Goal: Task Accomplishment & Management: Manage account settings

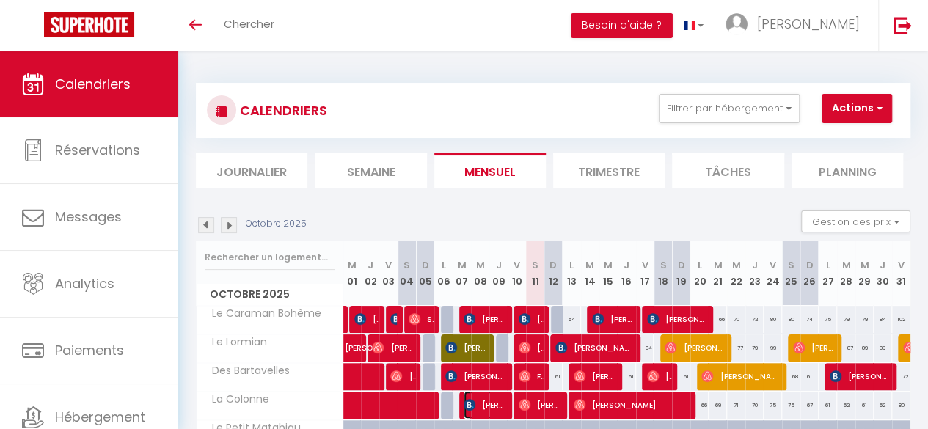
click at [487, 394] on span "[PERSON_NAME]" at bounding box center [484, 405] width 43 height 28
select select "OK"
select select "1"
select select "0"
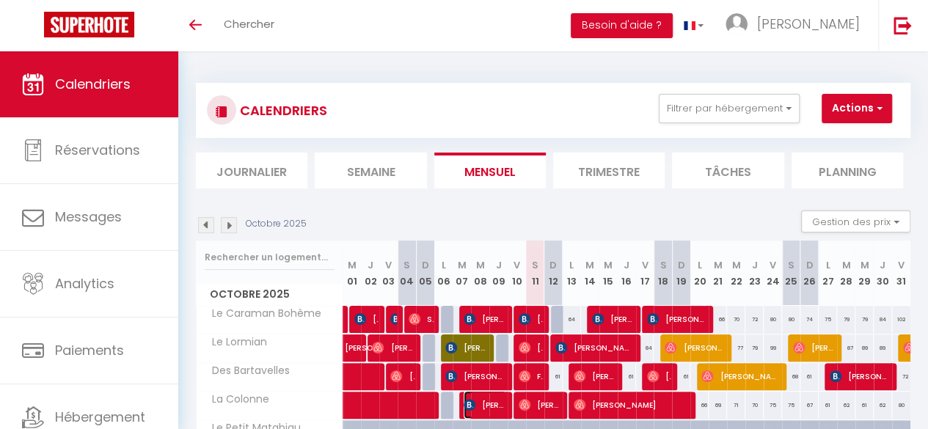
select select "1"
select select
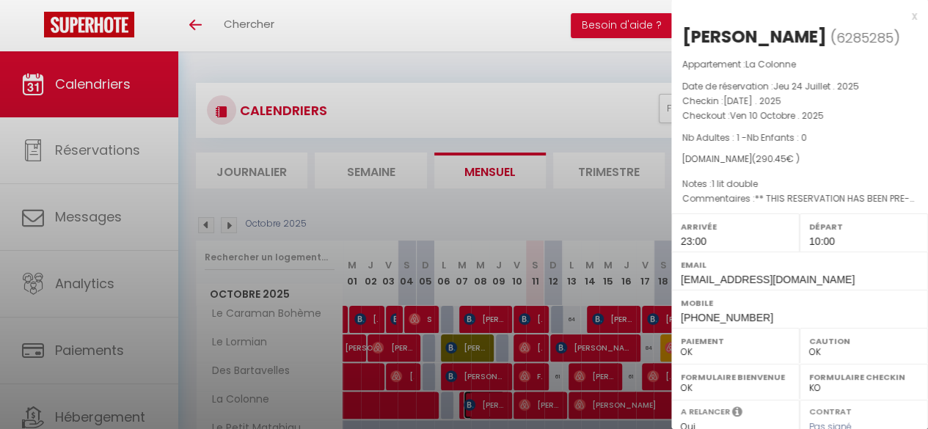
select select "11390"
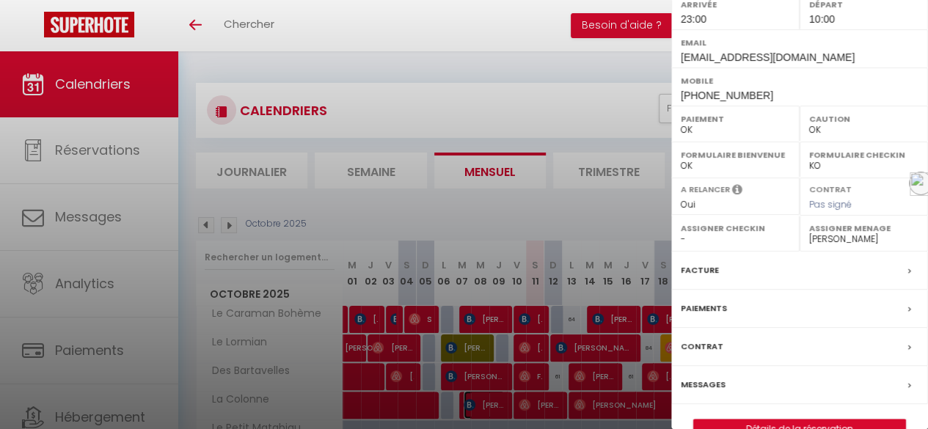
scroll to position [233, 0]
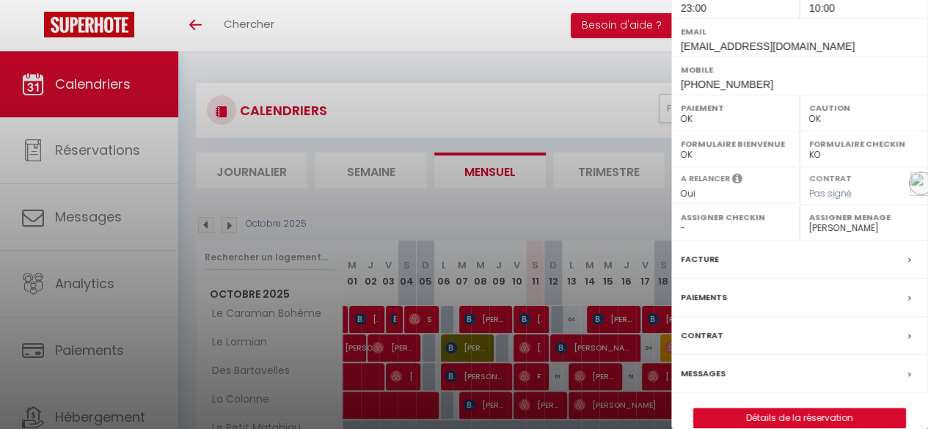
click at [854, 260] on div "Facture" at bounding box center [799, 260] width 257 height 38
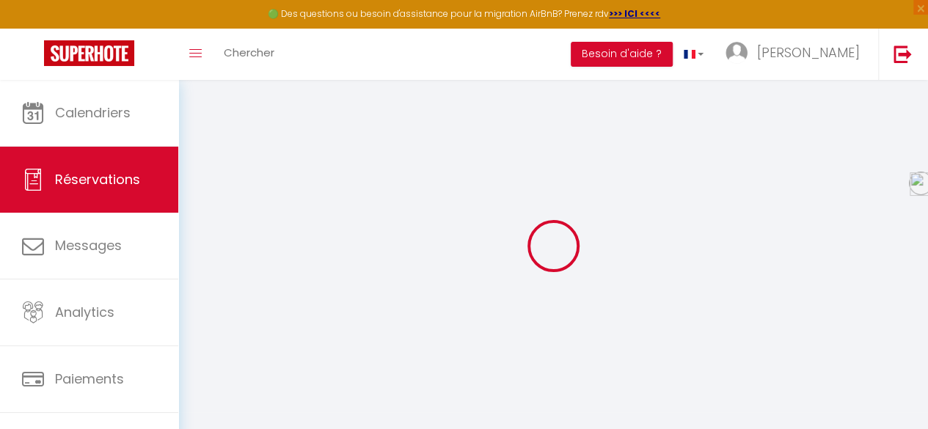
select select "cleaning"
select select "taxes"
select select
checkbox input "false"
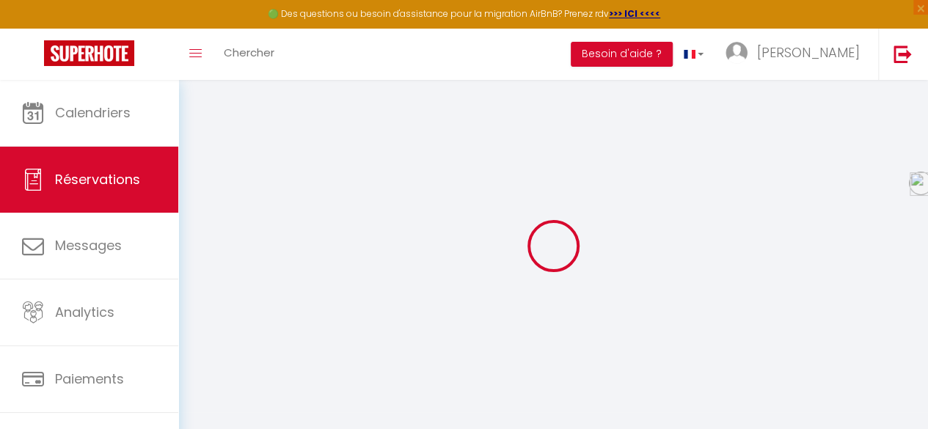
select index
select select
checkbox input "false"
select index
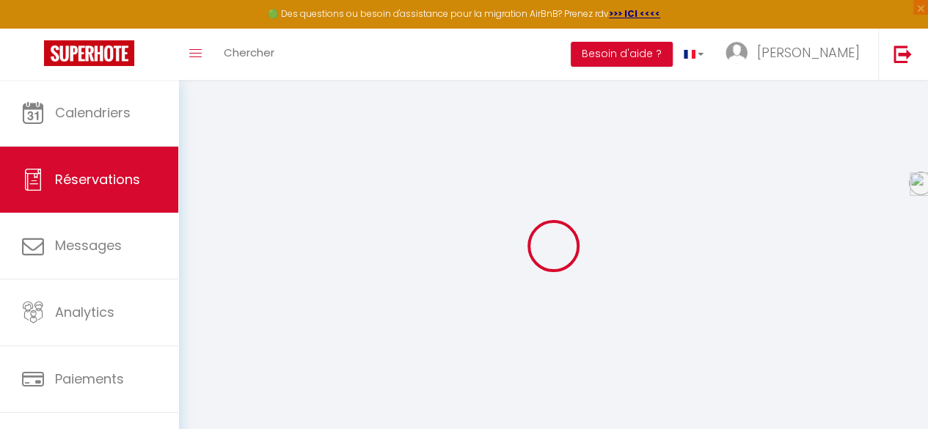
type \?1 "** THIS RESERVATION HAS BEEN PRE-PAID ** This guest has requested a receipt for…"
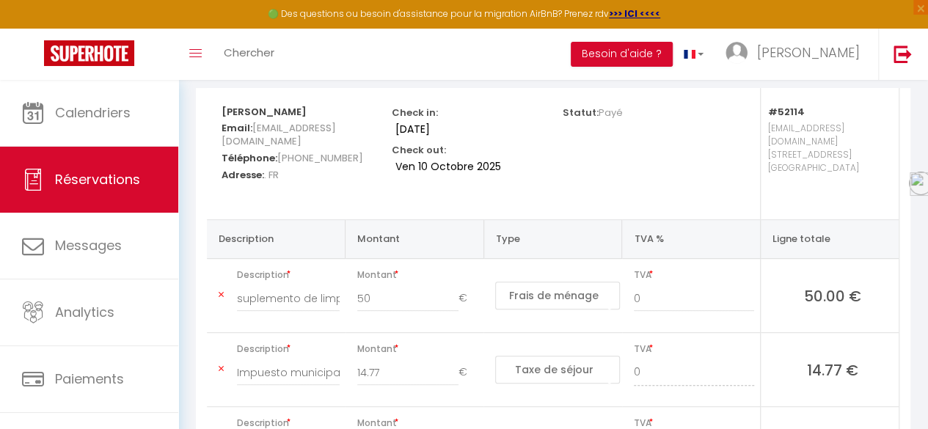
scroll to position [184, 0]
click at [715, 56] on link at bounding box center [693, 54] width 43 height 51
click at [695, 53] on span at bounding box center [689, 54] width 12 height 9
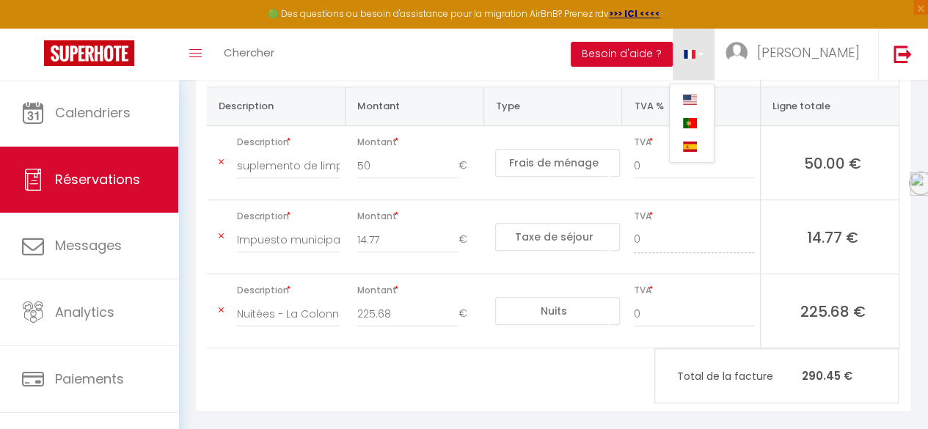
scroll to position [319, 0]
click at [695, 58] on span at bounding box center [689, 54] width 12 height 9
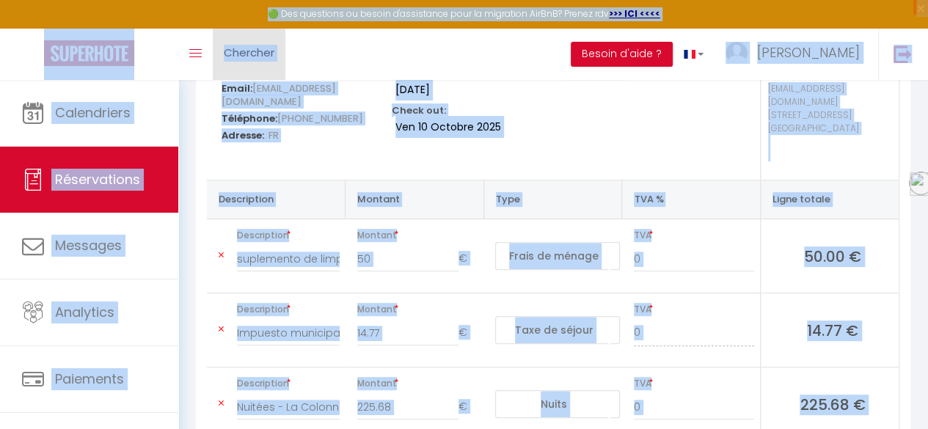
scroll to position [207, 0]
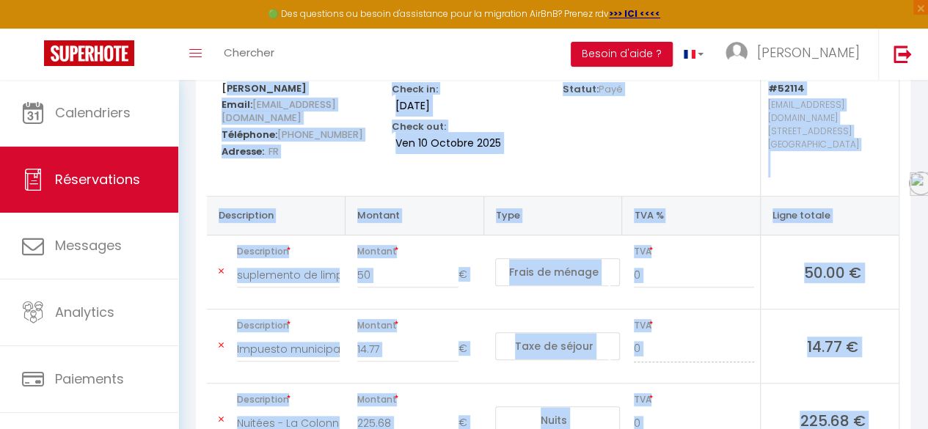
drag, startPoint x: 873, startPoint y: 362, endPoint x: 214, endPoint y: 86, distance: 714.2
click at [214, 86] on div "Elodie TERRIER Email: eterri.290223@guest.booking.com Téléphone: +33643041767 A…" at bounding box center [553, 261] width 692 height 393
click at [631, 136] on div "Statut: Payé" at bounding box center [638, 130] width 170 height 131
click at [631, 139] on div "Statut: Payé" at bounding box center [638, 130] width 170 height 131
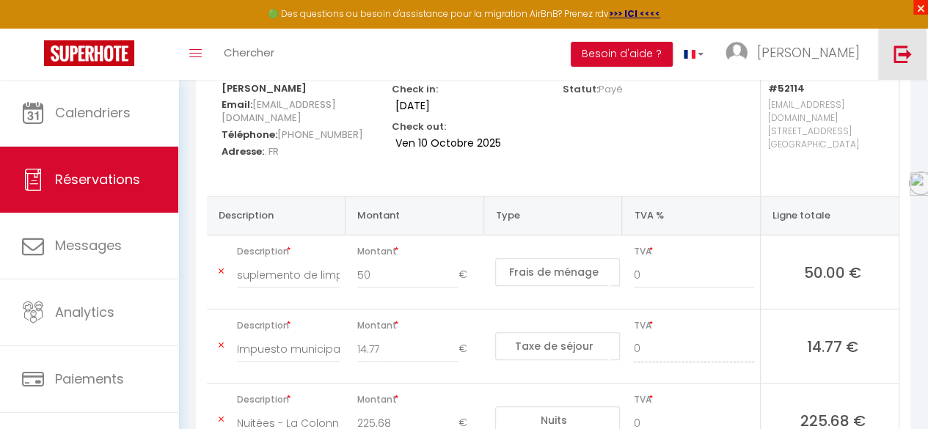
click at [914, 12] on span "×" at bounding box center [920, 7] width 15 height 15
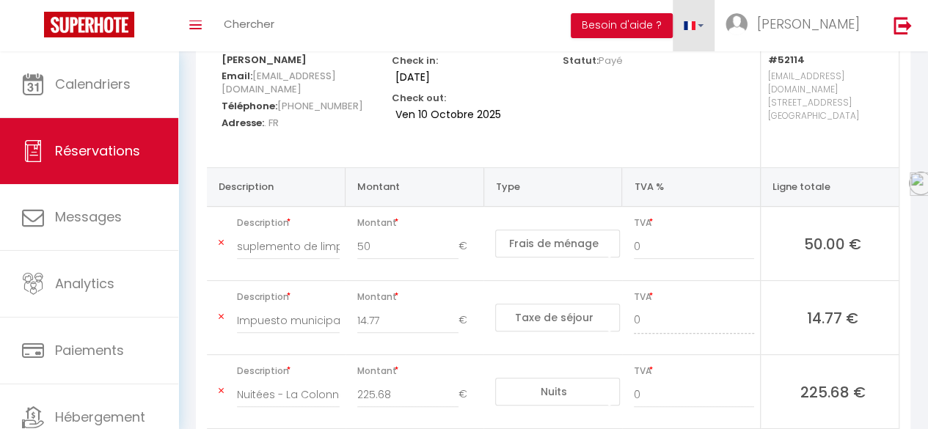
click at [705, 32] on link at bounding box center [693, 25] width 43 height 51
click at [697, 69] on span at bounding box center [690, 71] width 14 height 10
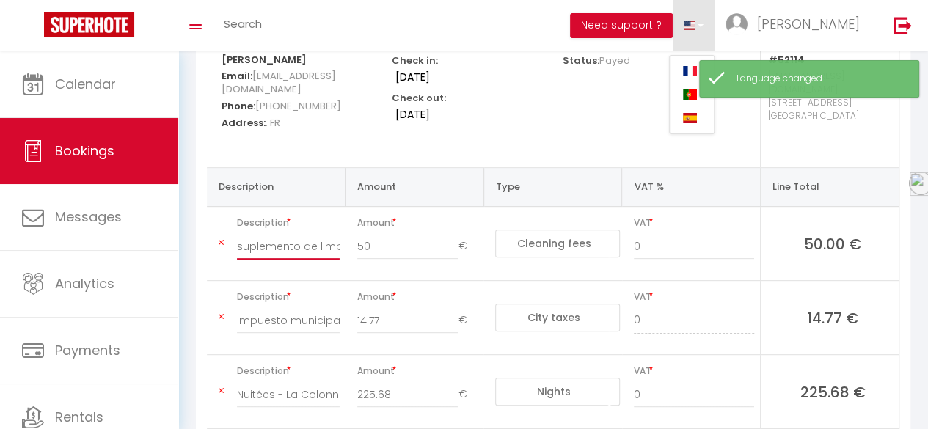
click at [243, 233] on input "suplemento de limpieza" at bounding box center [288, 246] width 103 height 26
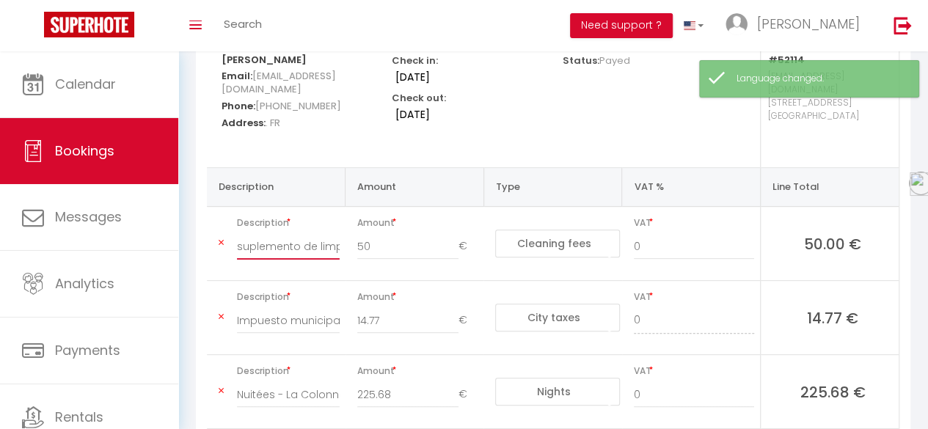
click at [244, 233] on input "suplemento de limpieza" at bounding box center [288, 246] width 103 height 26
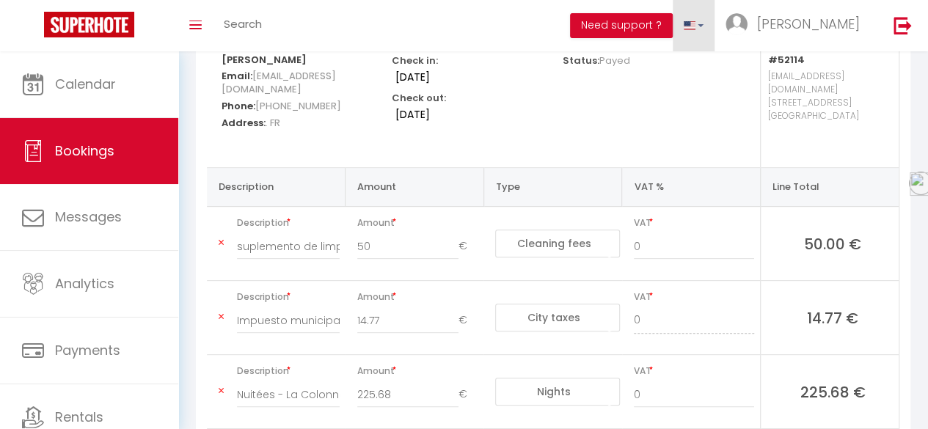
click at [695, 23] on span at bounding box center [689, 25] width 12 height 9
click at [697, 70] on span at bounding box center [690, 71] width 14 height 10
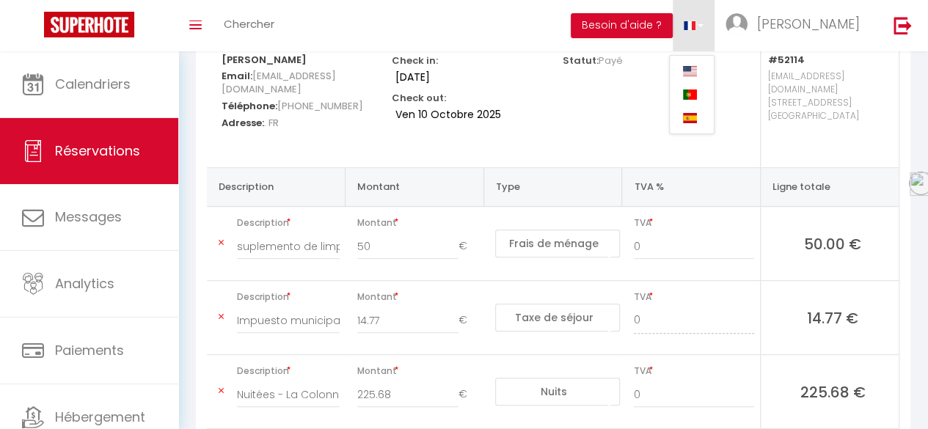
drag, startPoint x: 235, startPoint y: 231, endPoint x: 347, endPoint y: 234, distance: 112.2
click at [347, 234] on tr "Description suplemento de limpieza Montant 50 € Nuits Frais de ménage Taxe de s…" at bounding box center [553, 244] width 692 height 74
drag, startPoint x: 302, startPoint y: 229, endPoint x: 283, endPoint y: 237, distance: 20.7
click at [283, 237] on input "suplemento de limpieza" at bounding box center [288, 246] width 103 height 26
click at [221, 238] on icon at bounding box center [221, 242] width 5 height 9
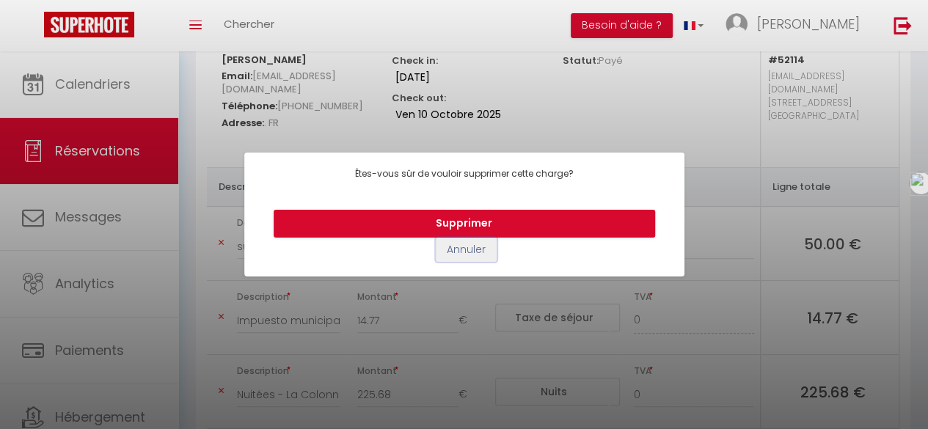
click at [477, 252] on button "Annuler" at bounding box center [466, 250] width 61 height 25
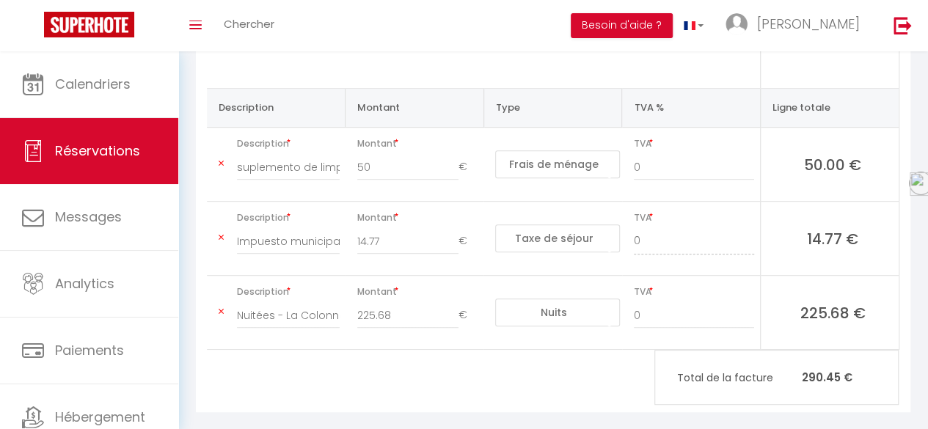
scroll to position [290, 0]
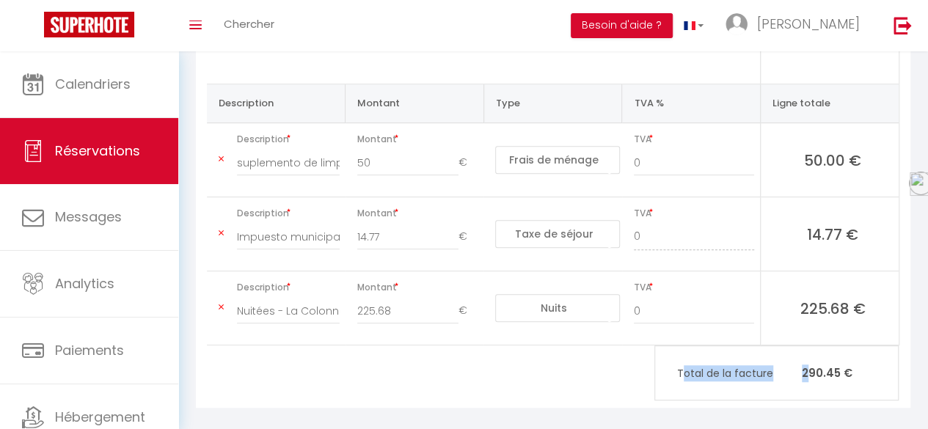
drag, startPoint x: 678, startPoint y: 357, endPoint x: 810, endPoint y: 351, distance: 132.9
click at [810, 357] on p "Total de la facture 290.45 €" at bounding box center [776, 373] width 243 height 32
click at [701, 277] on span "TVA" at bounding box center [694, 287] width 120 height 21
click at [695, 28] on span at bounding box center [689, 25] width 12 height 9
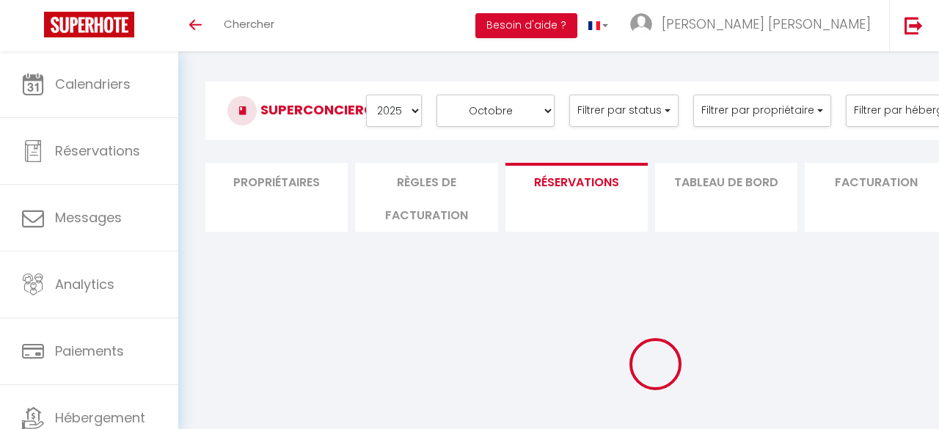
select select "2025"
select select "10"
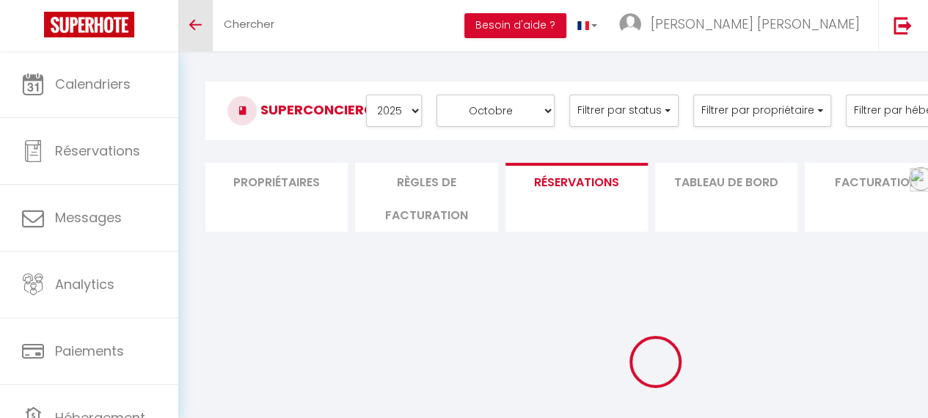
click at [190, 23] on icon "Toggle menubar" at bounding box center [195, 25] width 12 height 9
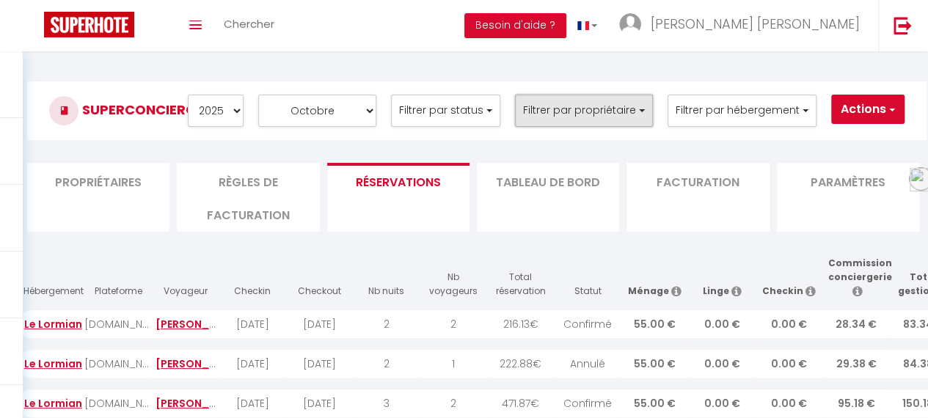
click at [631, 111] on button "Filtrer par propriétaire" at bounding box center [584, 111] width 138 height 32
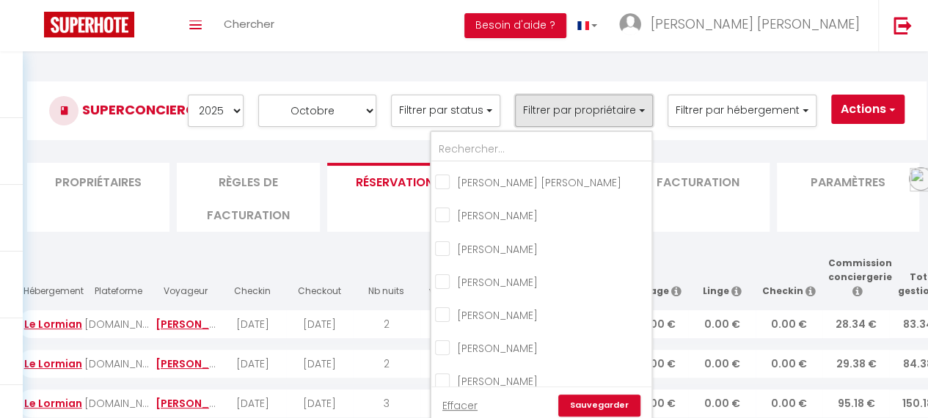
scroll to position [13, 0]
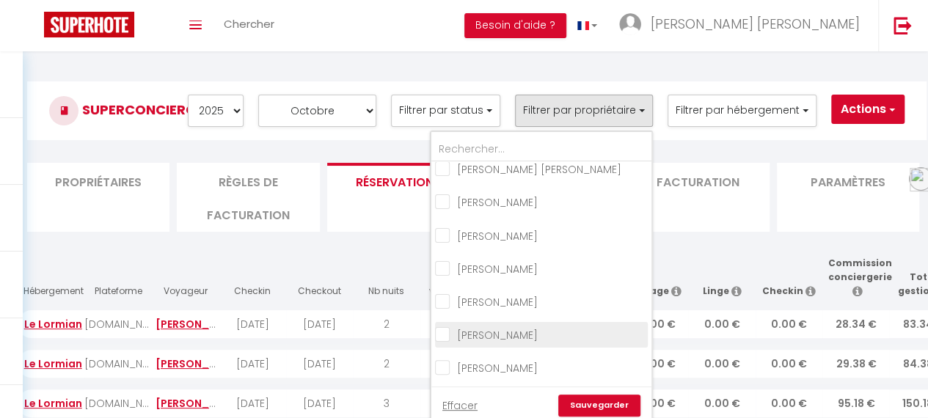
click at [526, 334] on input "checkbox" at bounding box center [541, 333] width 213 height 15
checkbox input "true"
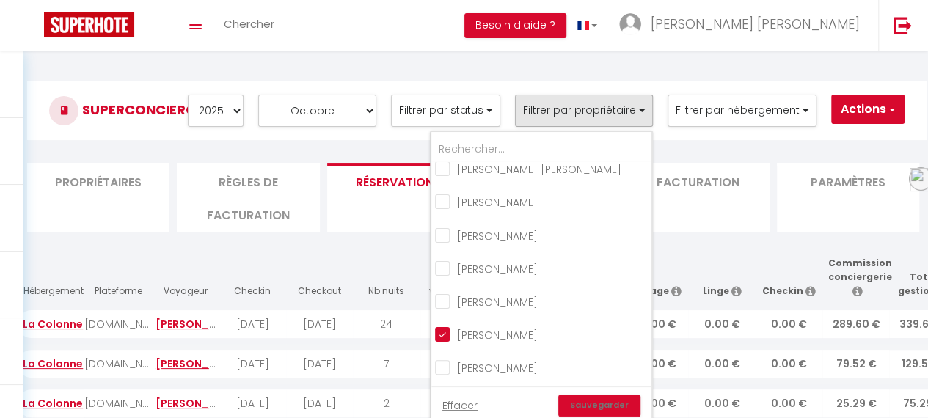
click at [573, 401] on link "Sauvegarder" at bounding box center [599, 406] width 82 height 22
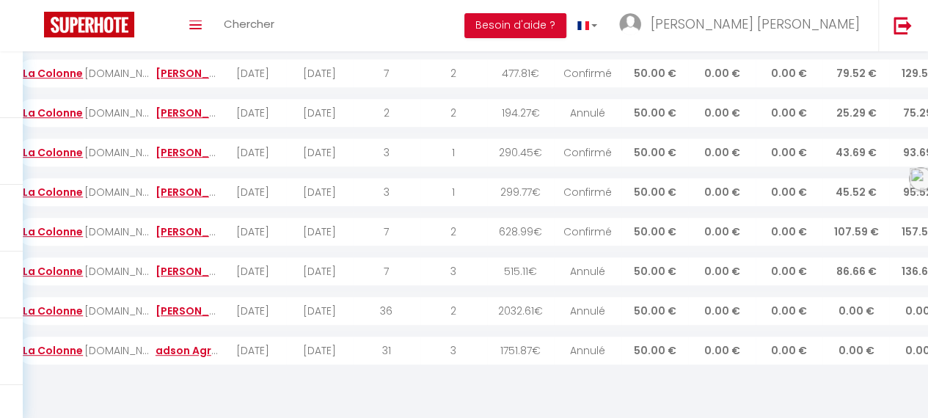
scroll to position [290, 0]
click at [157, 153] on link "Elodie TERRIER" at bounding box center [198, 152] width 92 height 15
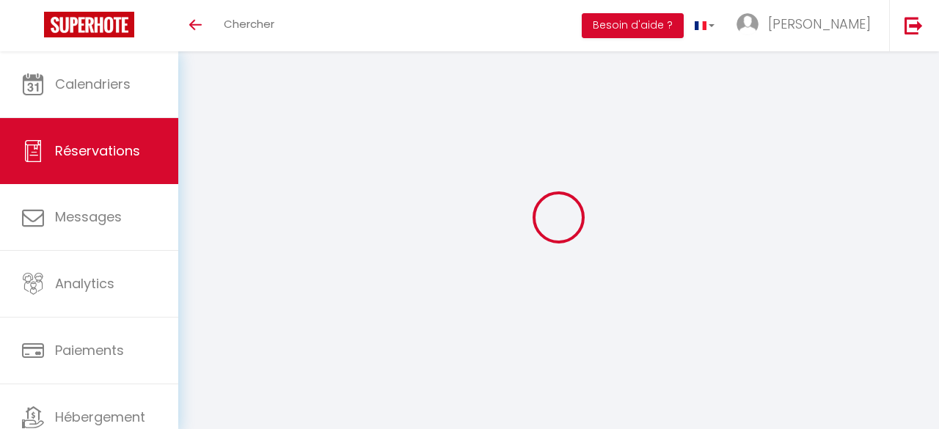
select select
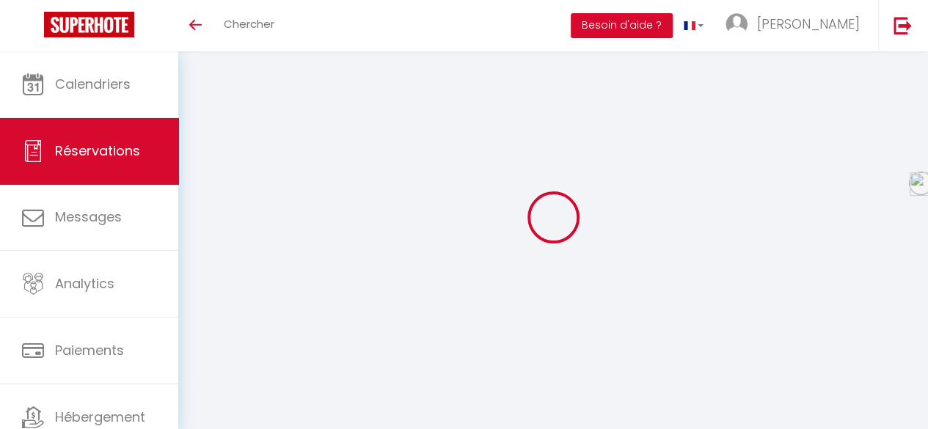
type input "Elodie"
type input "TERRIER"
type input "eterri.290223@guest.booking.com"
type input "+33643041767"
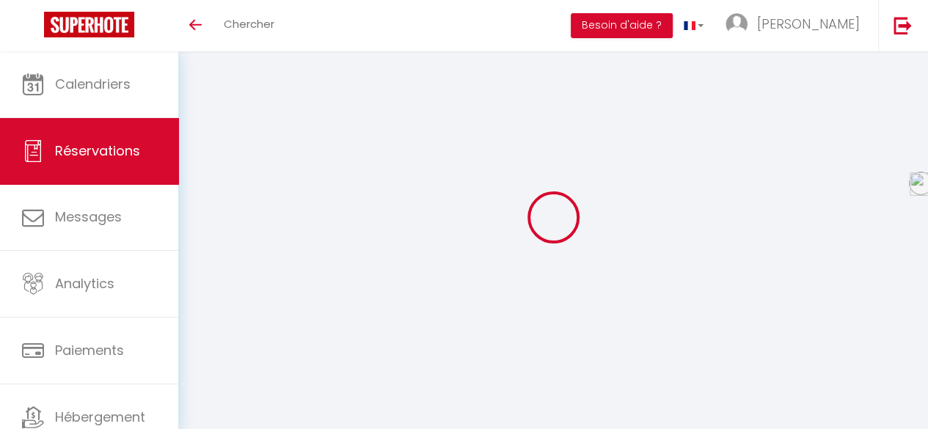
type input "."
select select "FR"
type input "46.87"
type input "4.07"
select select "52114"
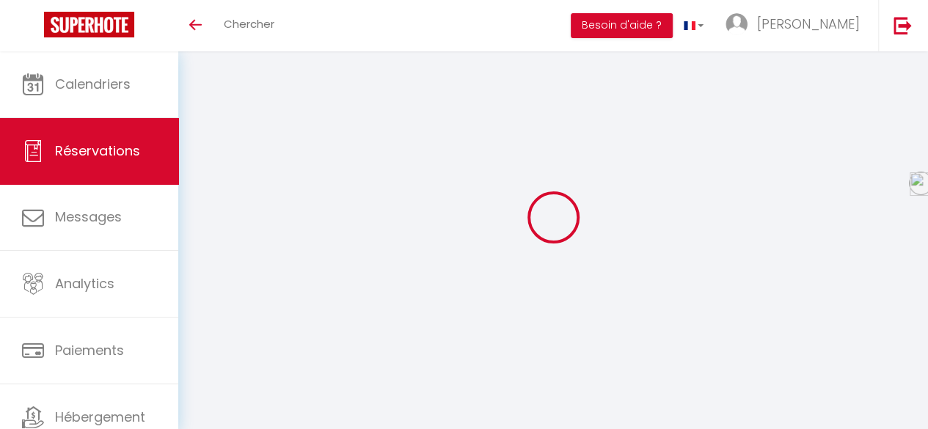
select select "1"
select select
type input "1"
select select "12"
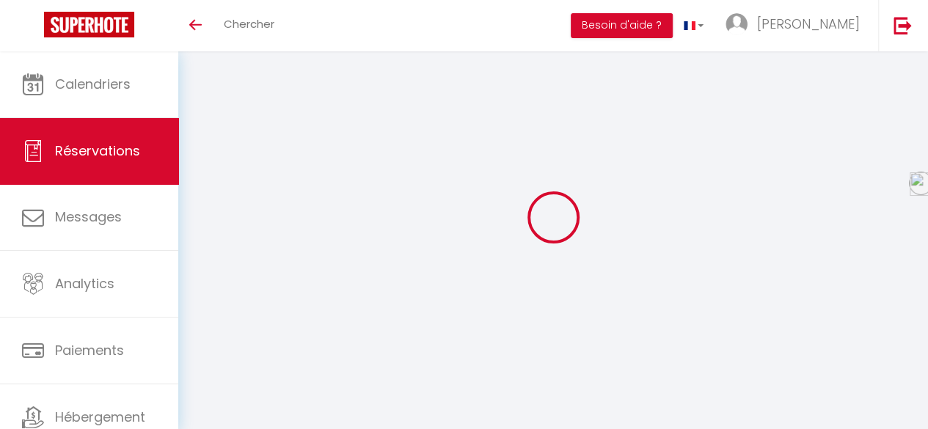
select select "15"
type input "225.68"
checkbox input "false"
type input "0"
select select "2"
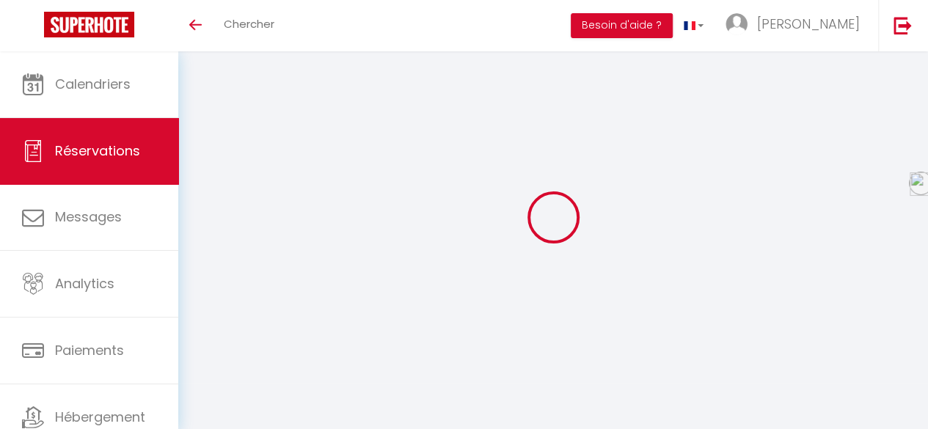
type input "50"
type input "0"
select index
select select
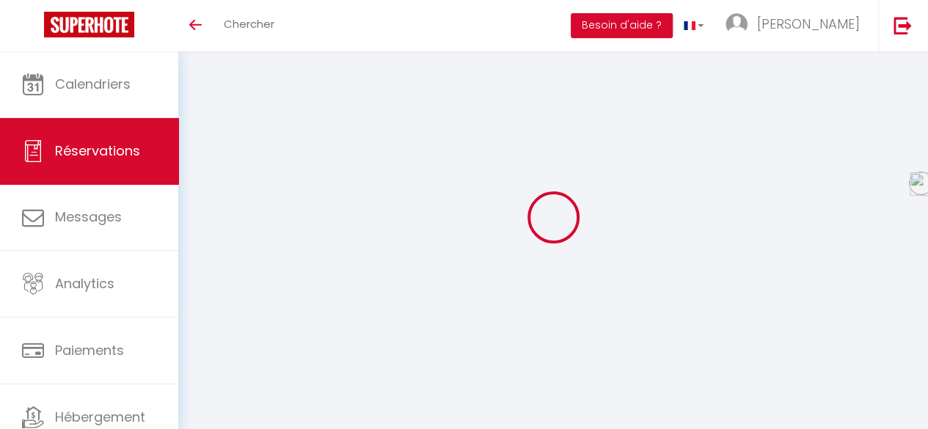
select select
checkbox input "false"
select index
select select
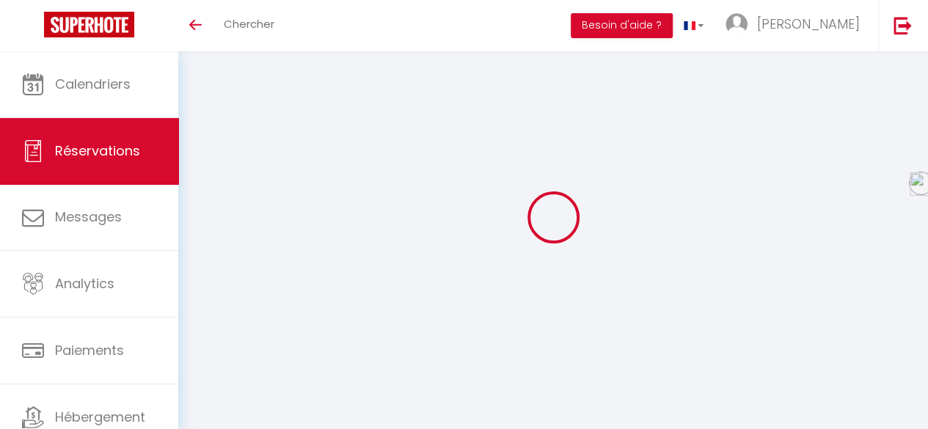
checkbox input "false"
select index
select select
checkbox input "false"
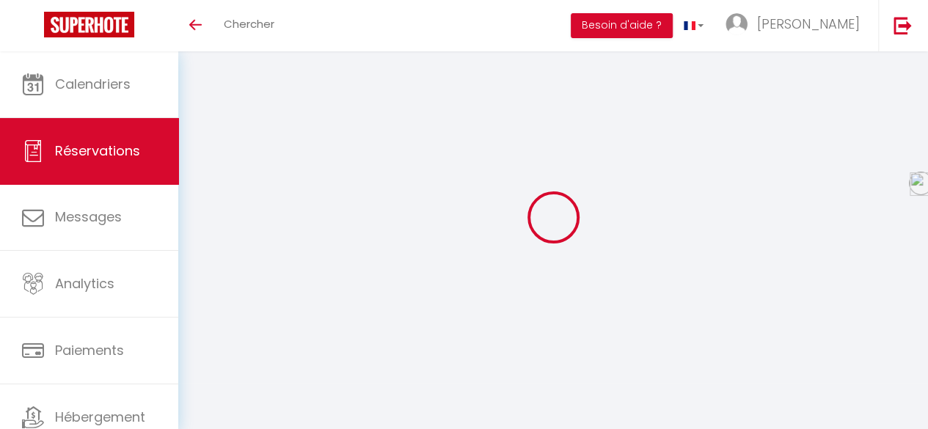
select index
type \?1 "** THIS RESERVATION HAS BEEN PRE-PAID ** This guest has requested a receipt for…"
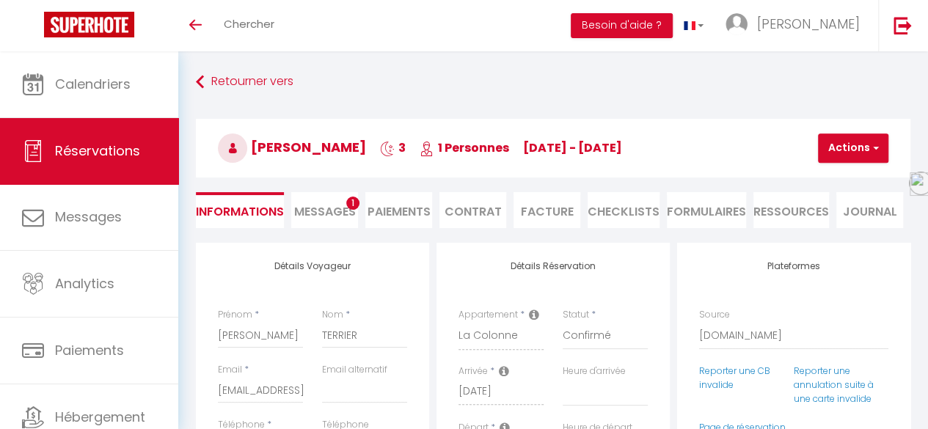
type input "50"
type input "14.77"
select select
checkbox input "false"
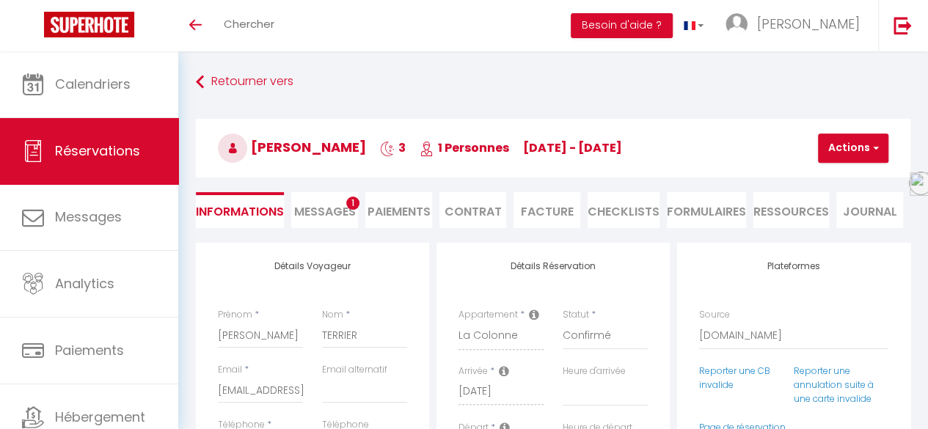
select index
checkbox input "false"
select index
select select "23:00"
select select "10:00"
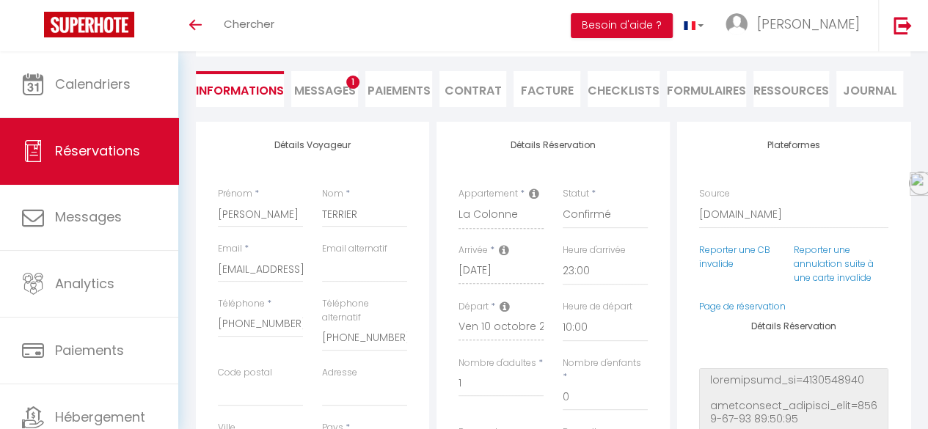
scroll to position [120, 0]
click at [538, 81] on li "Facture" at bounding box center [546, 91] width 67 height 36
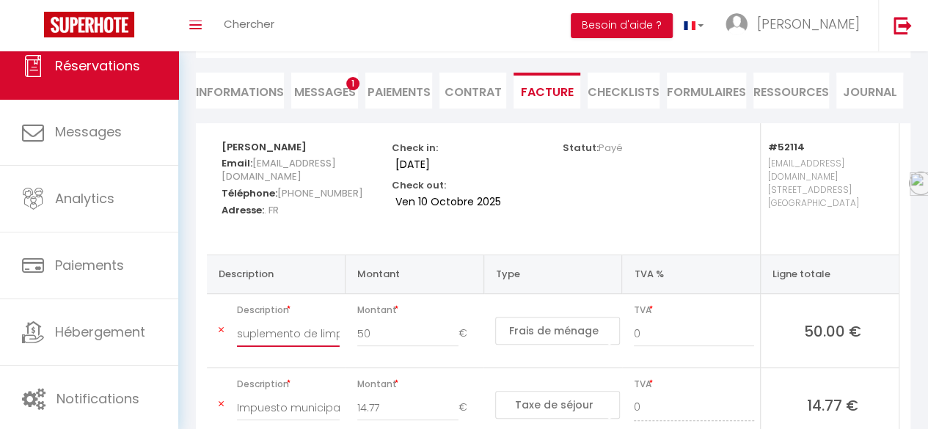
click at [275, 320] on input "suplemento de limpieza" at bounding box center [288, 333] width 103 height 26
drag, startPoint x: 337, startPoint y: 318, endPoint x: 261, endPoint y: 318, distance: 75.5
click at [261, 320] on input "suplemento de limpieza" at bounding box center [288, 333] width 103 height 26
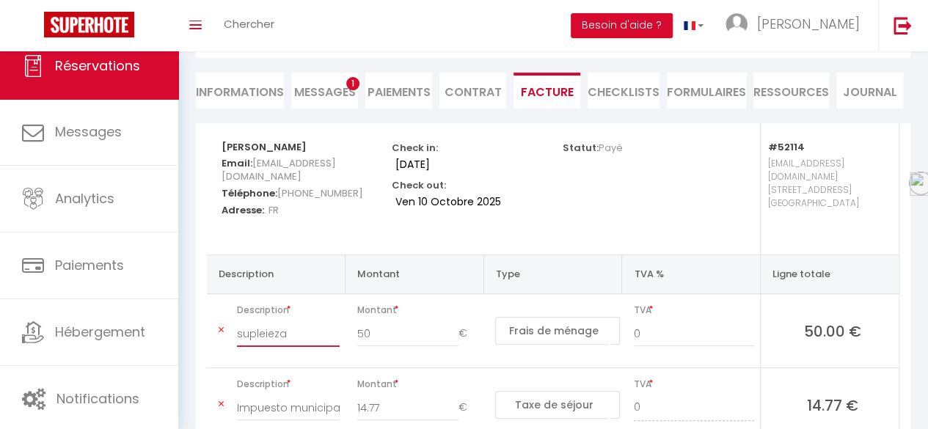
type input "suplieza"
drag, startPoint x: 285, startPoint y: 316, endPoint x: 197, endPoint y: 321, distance: 88.2
click at [197, 321] on div "Description Montant Type TVA % Ligne totale Description suplieza Montant 50 € N…" at bounding box center [552, 385] width 711 height 262
type input "F"
click at [265, 322] on input "text" at bounding box center [288, 333] width 103 height 26
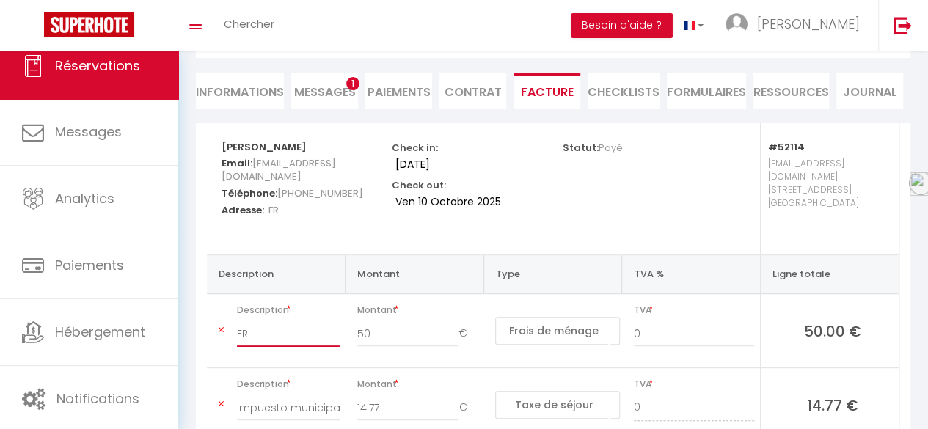
type input "FR"
click at [265, 322] on input "FR" at bounding box center [288, 333] width 103 height 26
click at [527, 318] on select "Nuits Frais de ménage Taxe de séjour Autre Frais de service hôte Frais de paiem…" at bounding box center [557, 331] width 125 height 28
click at [563, 317] on select "Nuits Frais de ménage Taxe de séjour Autre Frais de service hôte Frais de paiem…" at bounding box center [557, 331] width 125 height 28
drag, startPoint x: 563, startPoint y: 315, endPoint x: 593, endPoint y: 317, distance: 29.4
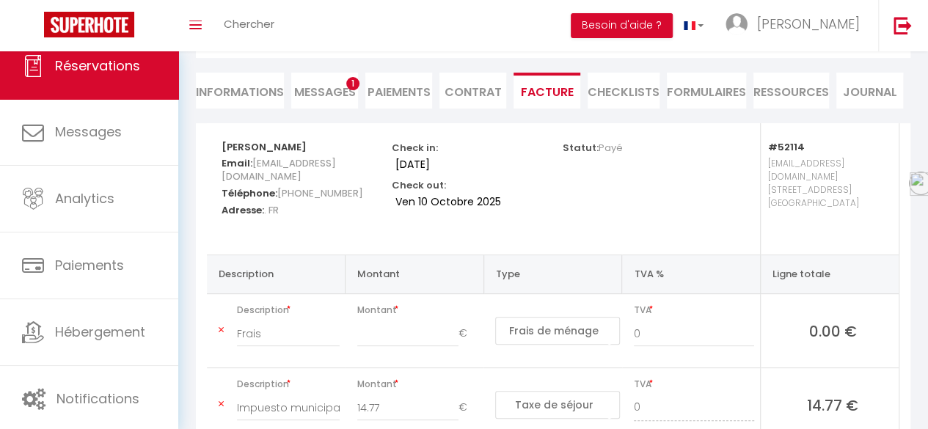
click at [593, 317] on select "Nuits Frais de ménage Taxe de séjour Autre Frais de service hôte Frais de paiem…" at bounding box center [557, 331] width 125 height 28
click at [270, 320] on input "Frais" at bounding box center [288, 333] width 103 height 26
type input "Frais de ménage"
click at [299, 395] on input "Impuesto municipal (7.2%)" at bounding box center [288, 408] width 103 height 26
drag, startPoint x: 340, startPoint y: 391, endPoint x: 243, endPoint y: 385, distance: 96.3
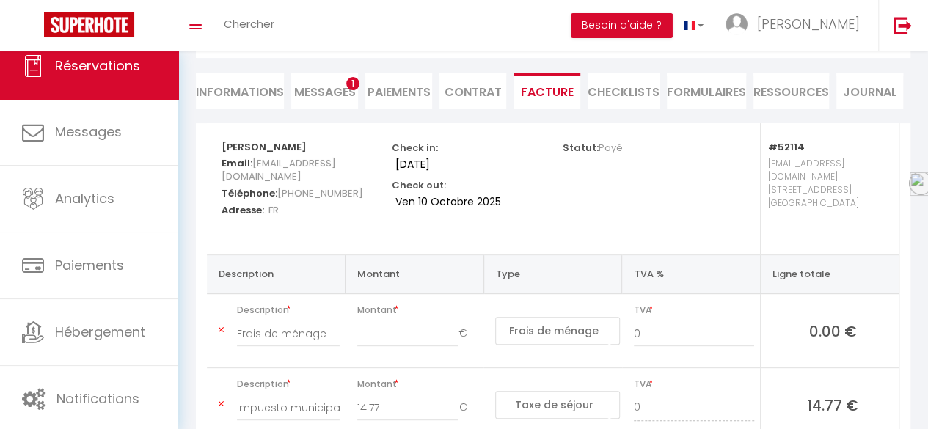
click at [243, 395] on div "Impuesto municipal (7.2%)" at bounding box center [288, 415] width 122 height 41
drag, startPoint x: 238, startPoint y: 392, endPoint x: 346, endPoint y: 397, distance: 107.9
click at [346, 397] on tr "Description Impuesto municipal (7.2%) Montant 14.77 € Nuits Frais de ménage Tax…" at bounding box center [553, 405] width 692 height 74
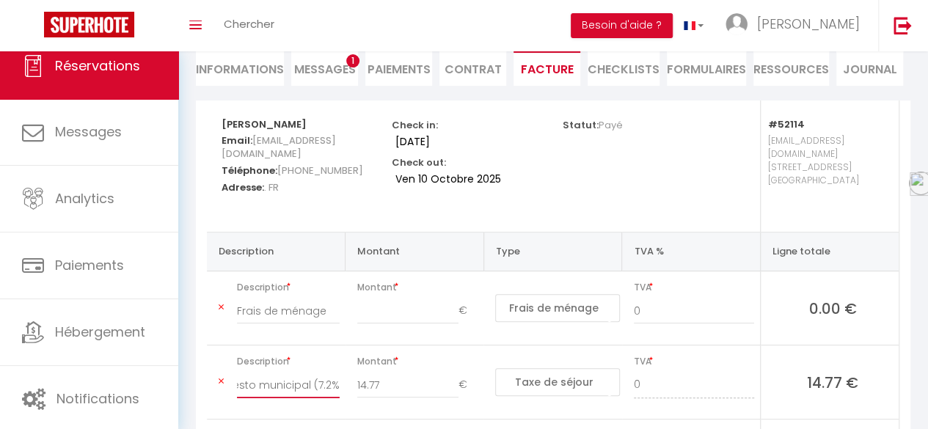
scroll to position [290, 0]
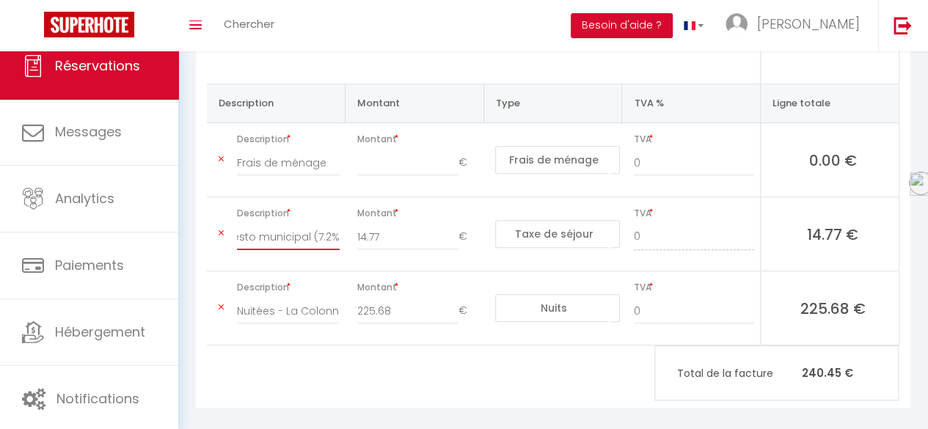
click at [310, 224] on input "Impuesto municipal (7.2%)" at bounding box center [288, 237] width 103 height 26
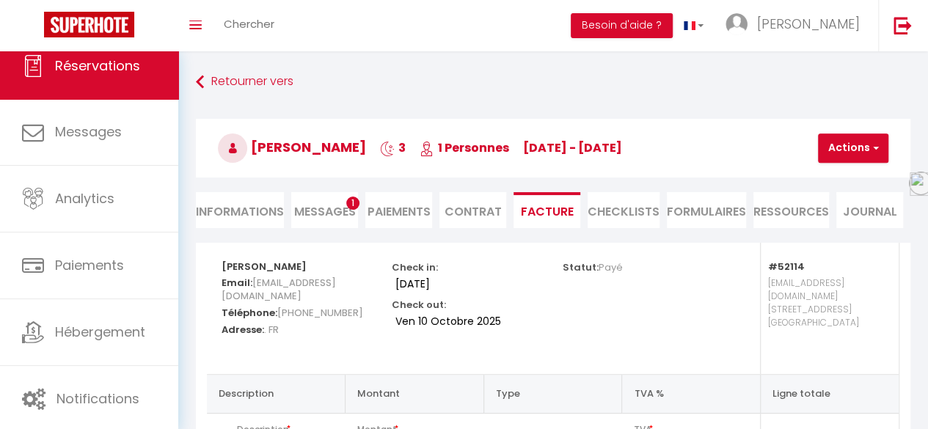
scroll to position [0, 0]
click at [264, 202] on li "Informations" at bounding box center [240, 210] width 88 height 36
select index
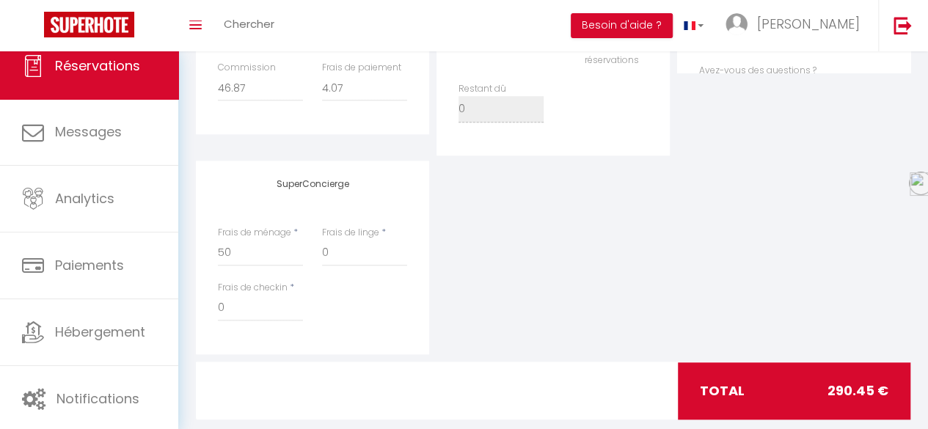
scroll to position [660, 0]
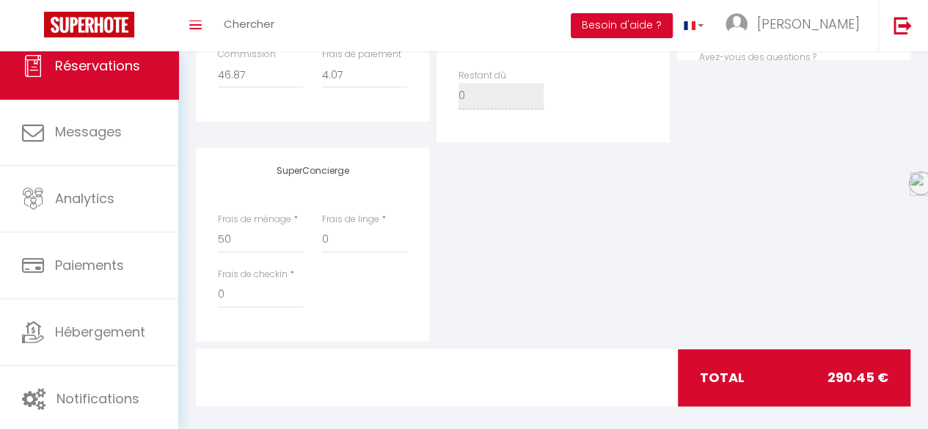
click at [708, 352] on div "total 290.45 €" at bounding box center [794, 377] width 232 height 57
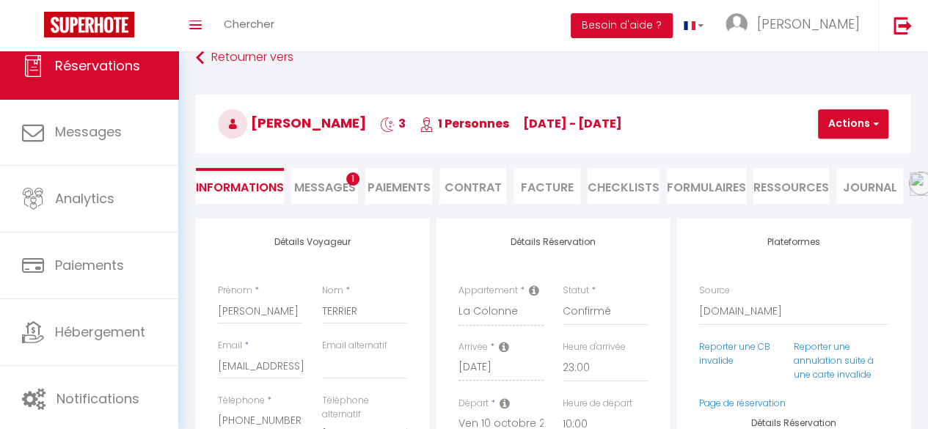
scroll to position [0, 0]
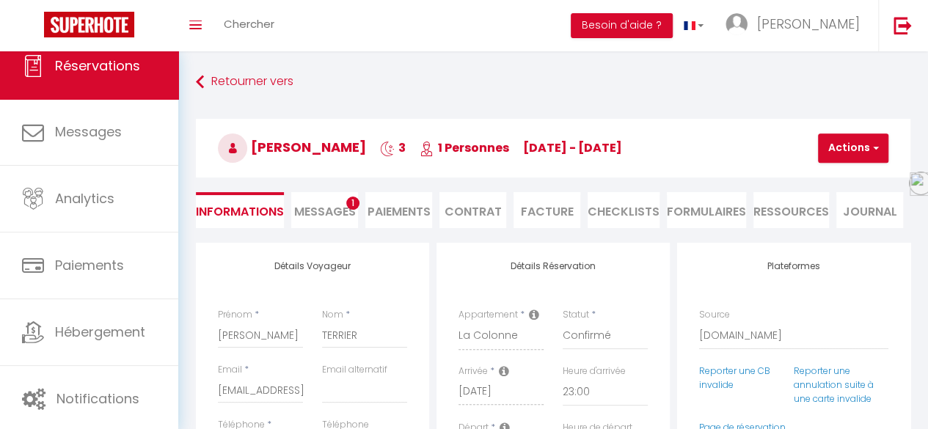
drag, startPoint x: 305, startPoint y: 149, endPoint x: 315, endPoint y: 143, distance: 11.8
click at [305, 149] on span "Elodie TERRIER" at bounding box center [292, 147] width 148 height 18
click at [857, 151] on button "Actions" at bounding box center [853, 147] width 70 height 29
click at [856, 153] on button "Actions" at bounding box center [853, 147] width 70 height 29
click at [550, 209] on li "Facture" at bounding box center [546, 210] width 67 height 36
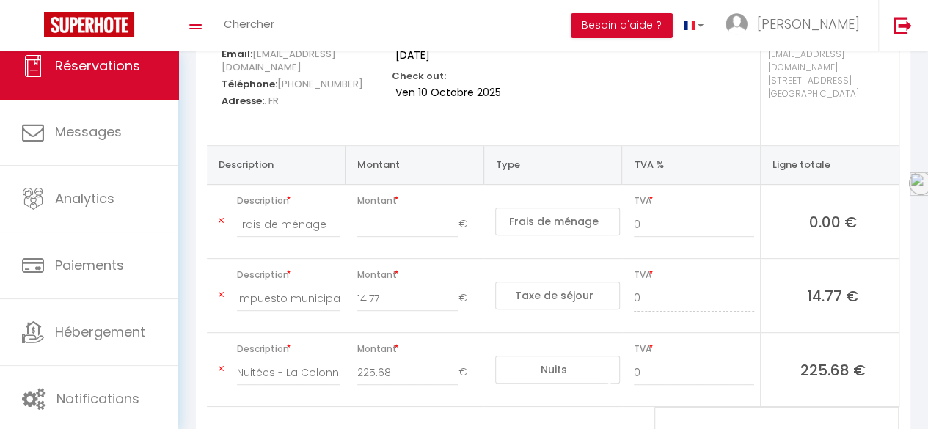
scroll to position [232, 0]
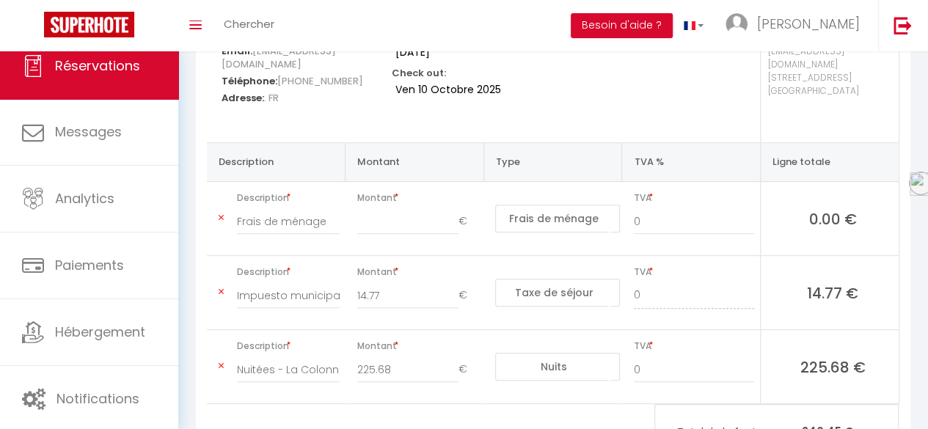
drag, startPoint x: 341, startPoint y: 281, endPoint x: 331, endPoint y: 282, distance: 9.6
click at [331, 282] on div "Impuesto municipal (7.2%)" at bounding box center [288, 302] width 122 height 41
drag, startPoint x: 336, startPoint y: 280, endPoint x: 229, endPoint y: 290, distance: 107.5
click at [232, 291] on div "Impuesto municipal (7.2%)" at bounding box center [288, 302] width 122 height 41
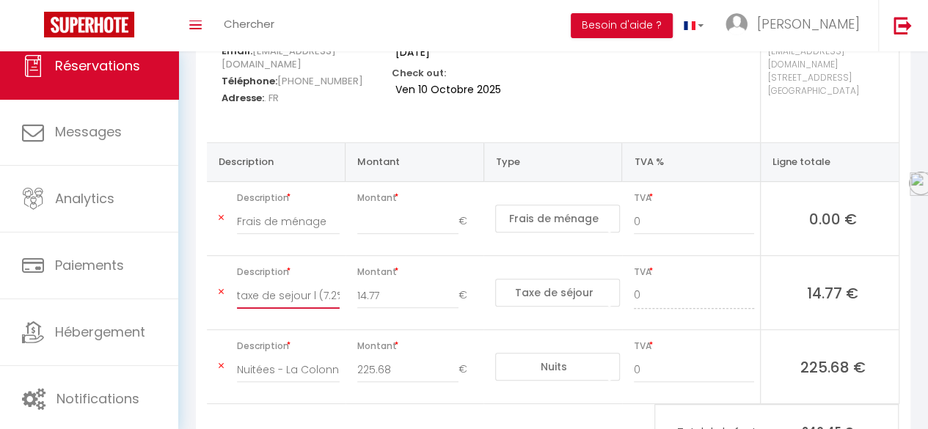
click at [315, 282] on input "taxe de sejour l (7.2%)" at bounding box center [288, 295] width 103 height 26
click at [283, 282] on input "taxe de sejour (7.2%)" at bounding box center [288, 295] width 103 height 26
drag, startPoint x: 309, startPoint y: 279, endPoint x: 277, endPoint y: 287, distance: 32.6
click at [277, 287] on input "taxe de sejour (7.2%)" at bounding box center [288, 295] width 103 height 26
click at [241, 282] on input "taxe de séjour (7.2%)" at bounding box center [288, 295] width 103 height 26
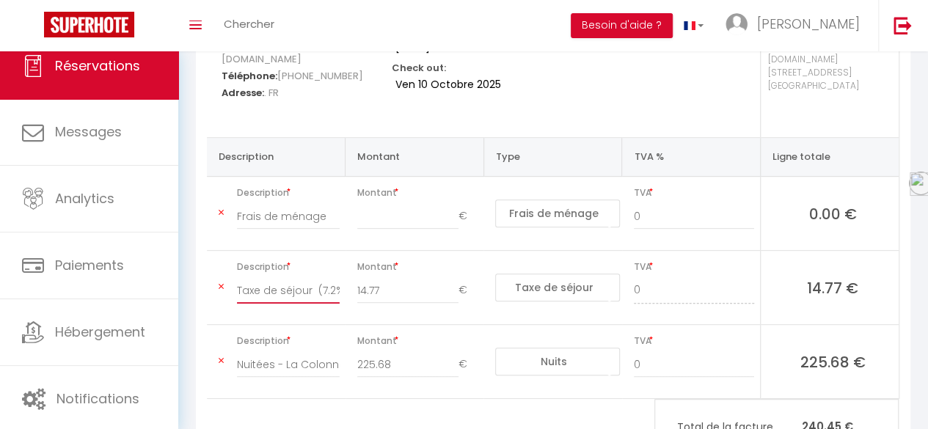
scroll to position [290, 0]
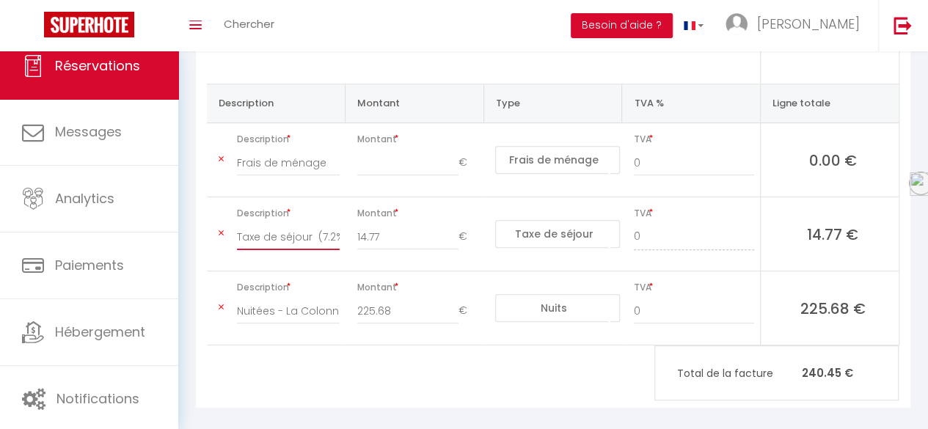
type input "Taxe de séjour (7.2%)"
click at [770, 365] on span "Total de la facture" at bounding box center [739, 373] width 125 height 16
click at [752, 365] on span "Total de la facture" at bounding box center [739, 373] width 125 height 16
drag, startPoint x: 771, startPoint y: 360, endPoint x: 667, endPoint y: 364, distance: 103.5
click at [667, 364] on p "Total de la facture 240.45 €" at bounding box center [776, 373] width 243 height 32
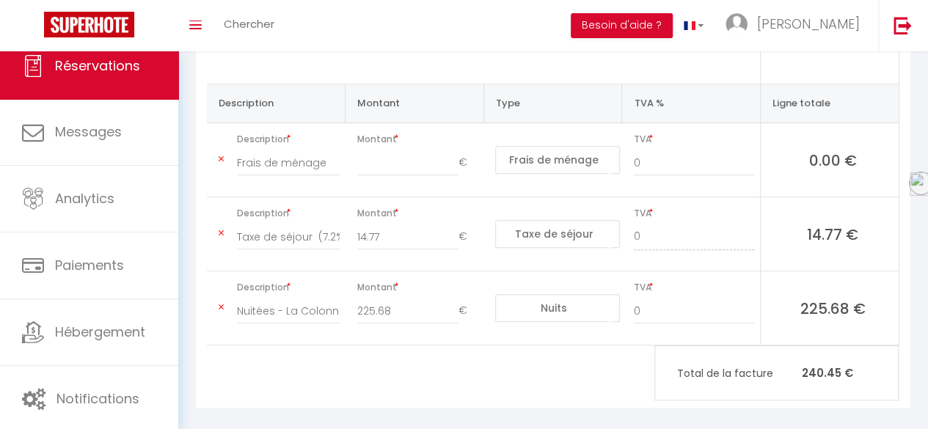
click at [701, 373] on div "Total de la facture 240.45 €" at bounding box center [776, 372] width 244 height 55
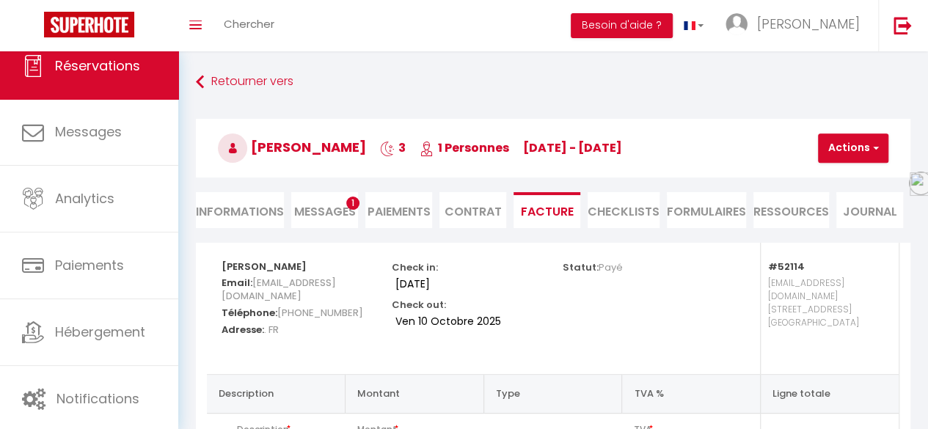
click at [644, 213] on li "CHECKLISTS" at bounding box center [623, 210] width 72 height 36
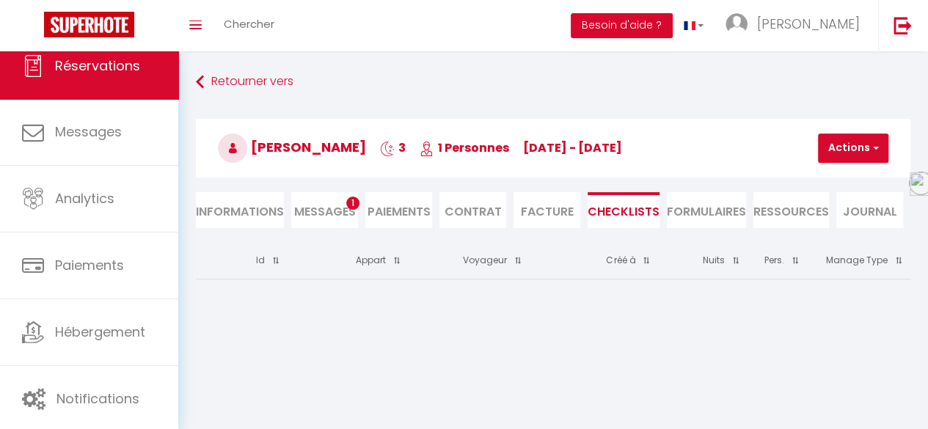
click at [682, 216] on li "FORMULAIRES" at bounding box center [706, 210] width 79 height 36
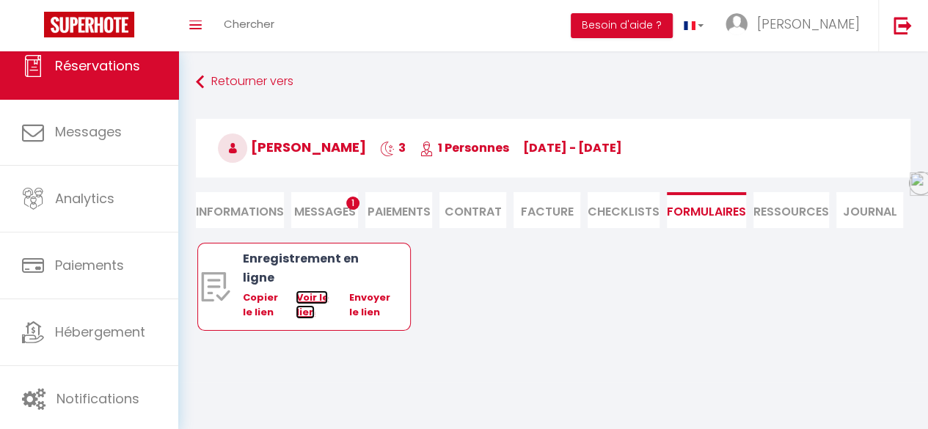
click at [301, 296] on link "Voir le lien" at bounding box center [312, 304] width 32 height 29
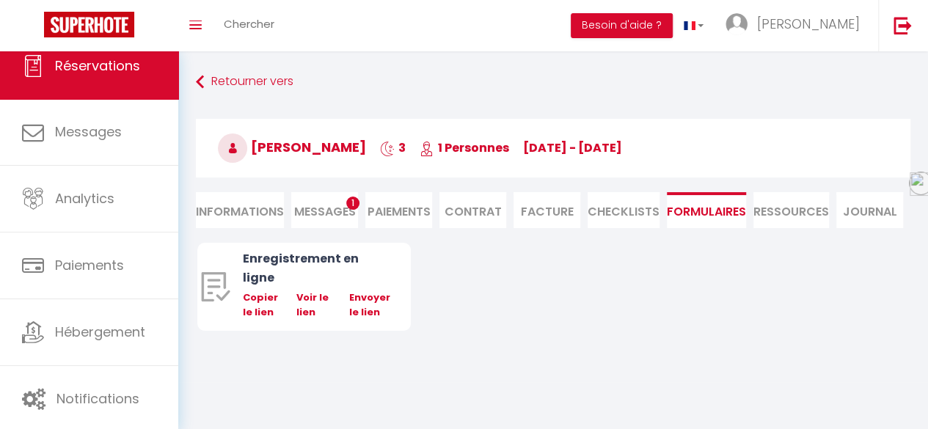
click at [251, 203] on li "Informations" at bounding box center [240, 210] width 88 height 36
select index
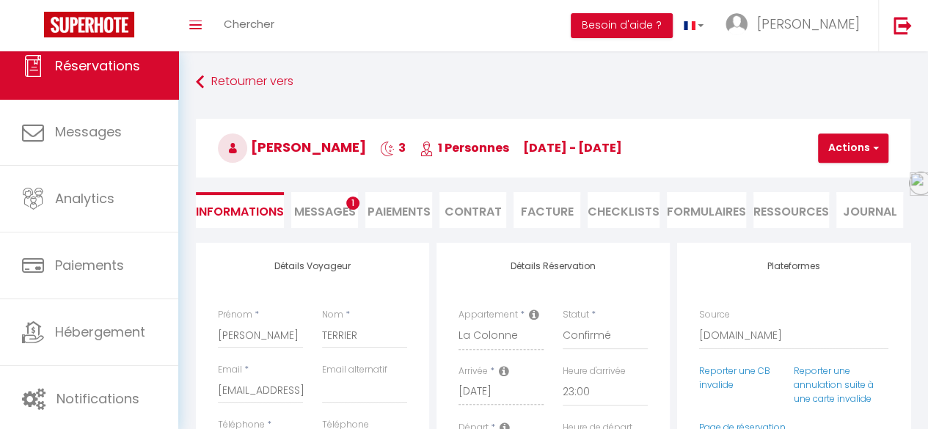
click at [873, 199] on li "Journal" at bounding box center [869, 210] width 67 height 36
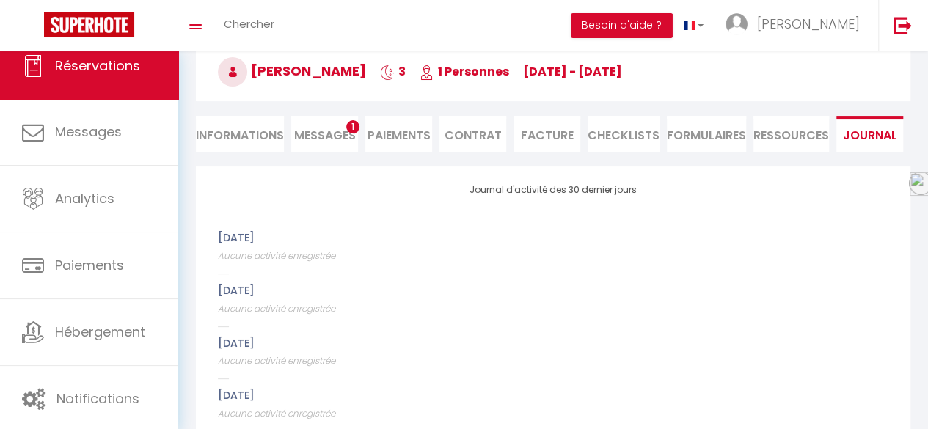
scroll to position [91, 0]
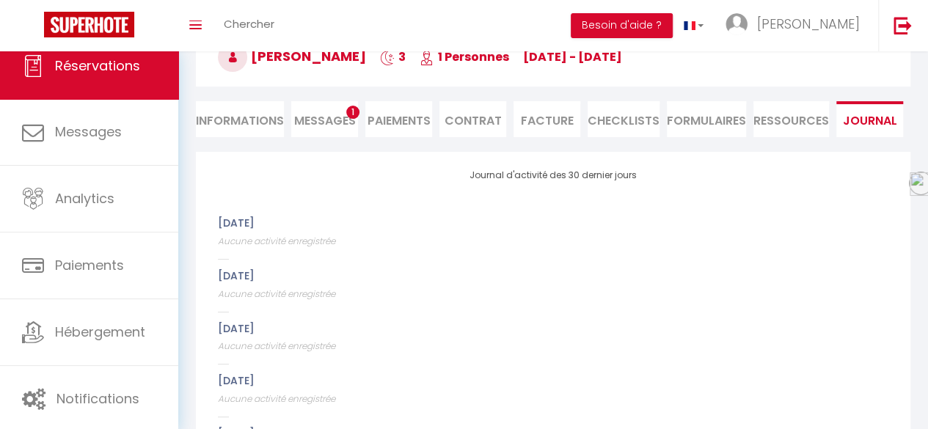
click at [510, 109] on ul "Informations Messages 1 Paiements Contrat Facture CHECKLISTS FORMULAIRES Ressou…" at bounding box center [553, 119] width 714 height 36
click at [529, 118] on li "Facture" at bounding box center [546, 119] width 67 height 36
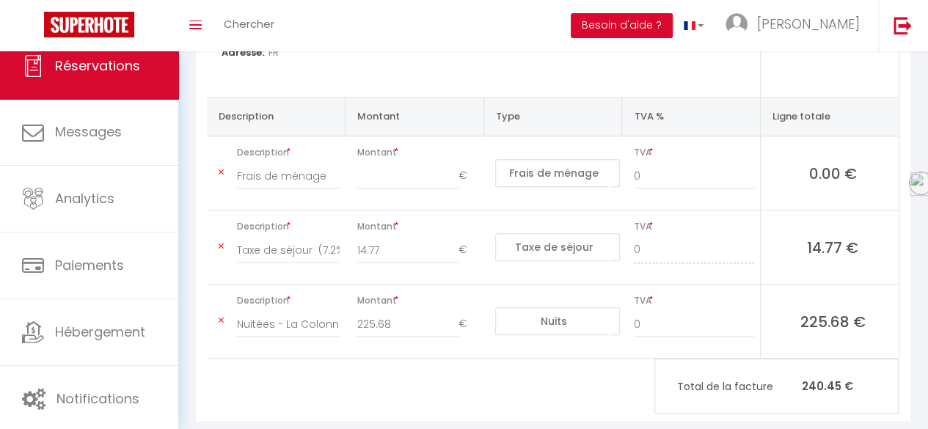
scroll to position [290, 0]
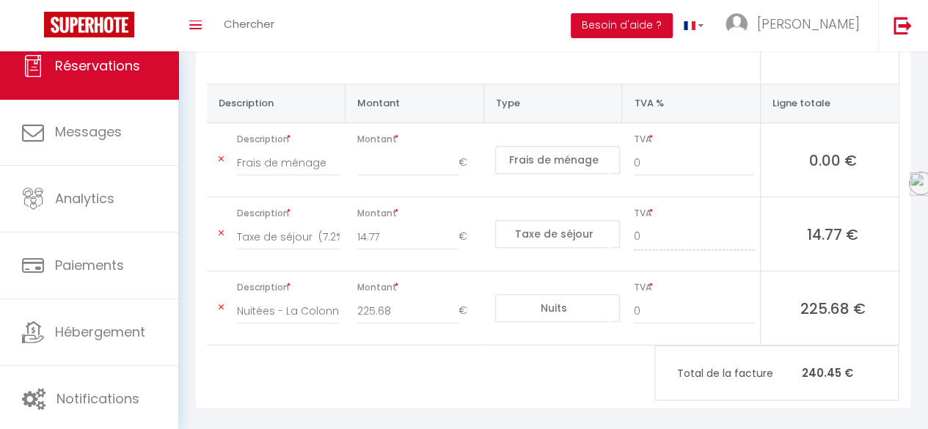
click at [683, 375] on div "Total de la facture 240.45 €" at bounding box center [776, 372] width 244 height 55
click at [688, 365] on span "Total de la facture" at bounding box center [739, 373] width 125 height 16
click at [715, 16] on link at bounding box center [693, 25] width 43 height 51
click at [697, 117] on span at bounding box center [690, 118] width 14 height 10
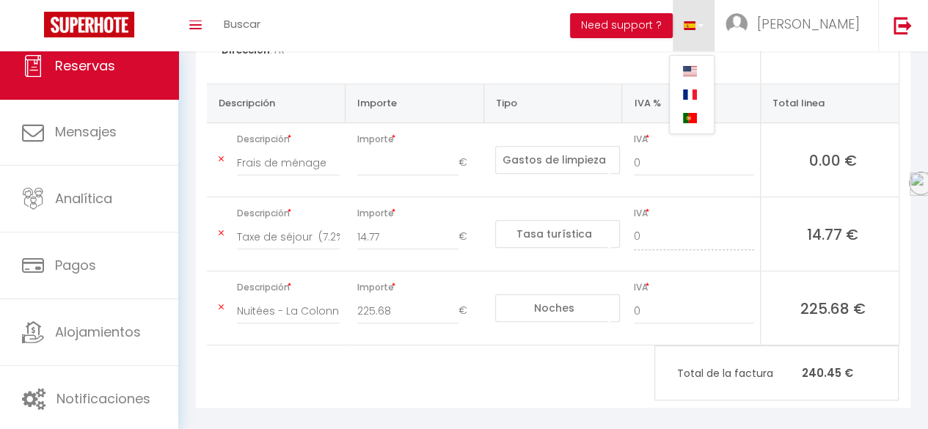
click at [697, 92] on span at bounding box center [690, 94] width 14 height 10
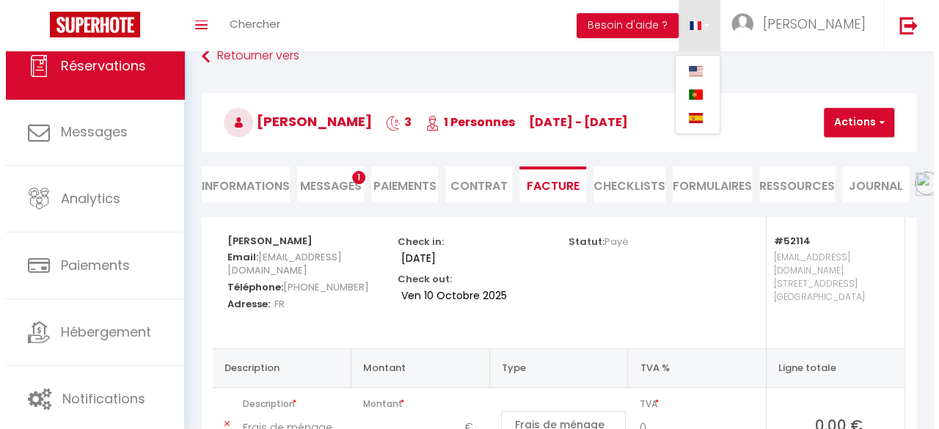
scroll to position [0, 0]
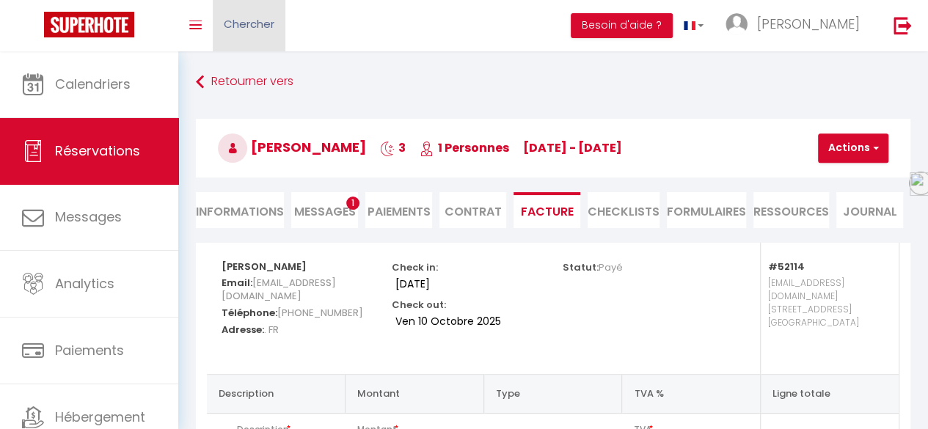
click at [235, 24] on span "Chercher" at bounding box center [249, 23] width 51 height 15
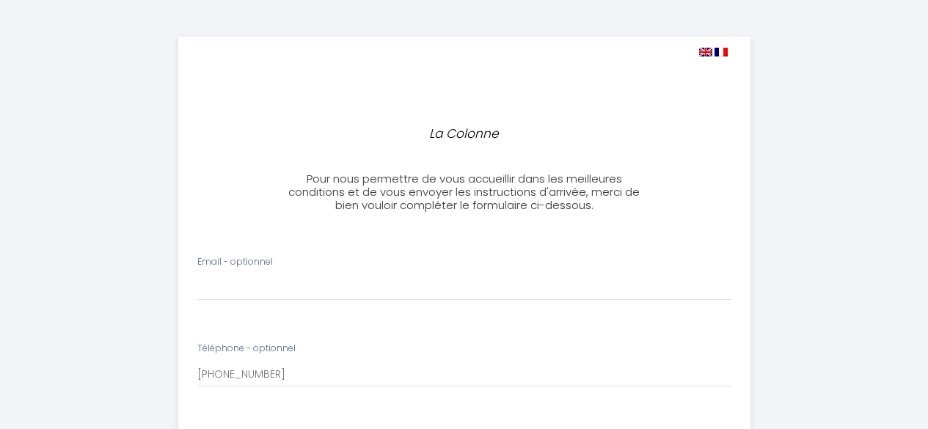
select select
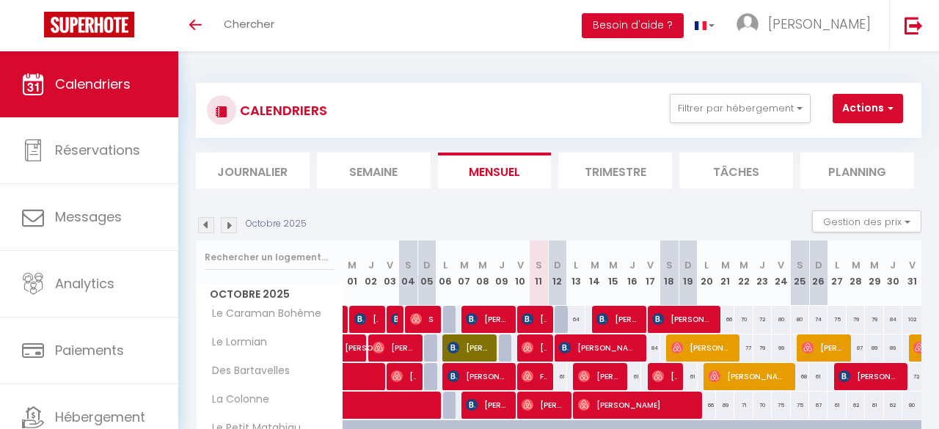
select select
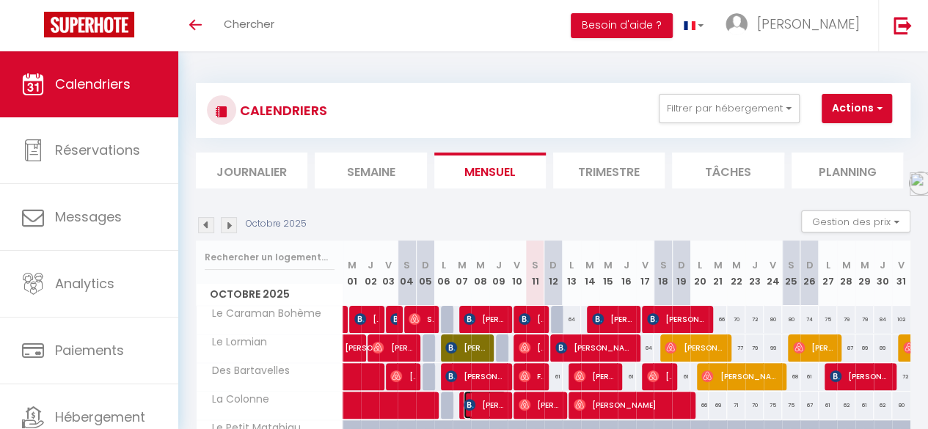
click at [489, 409] on span "[PERSON_NAME]" at bounding box center [484, 405] width 43 height 28
select select "OK"
select select "1"
select select "0"
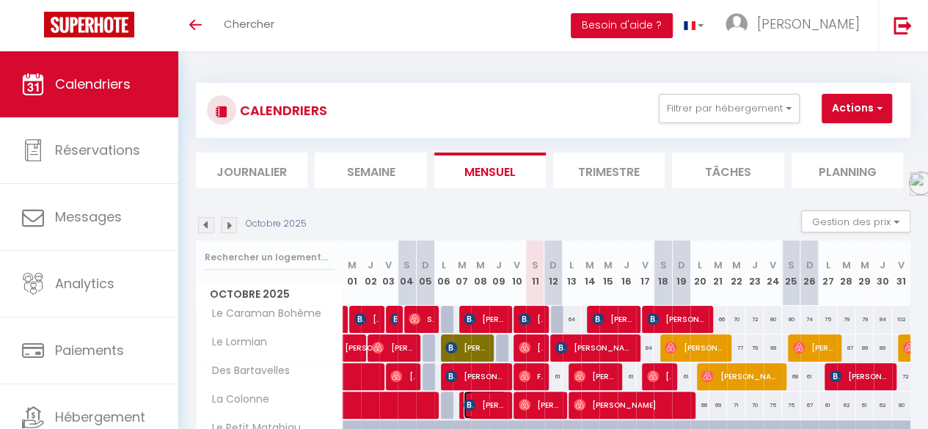
select select "1"
select select
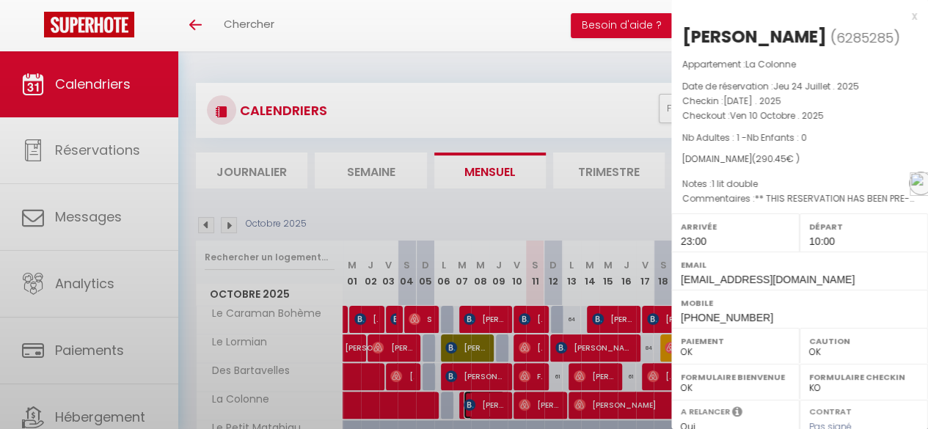
select select "11390"
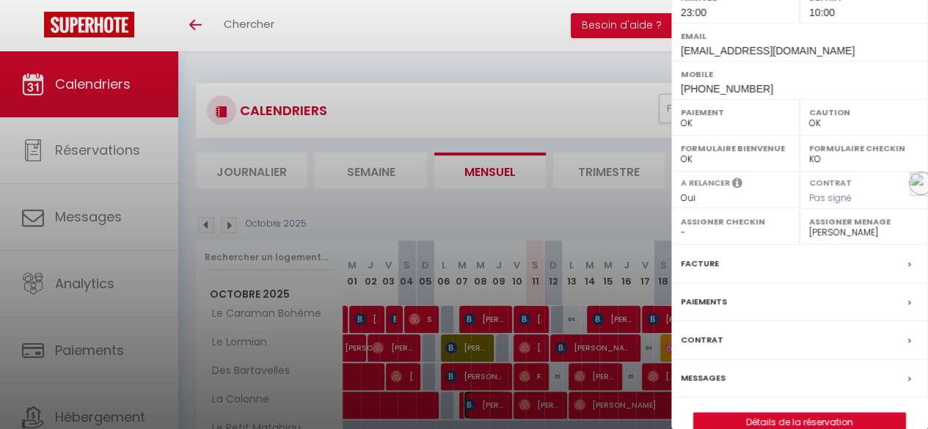
scroll to position [251, 0]
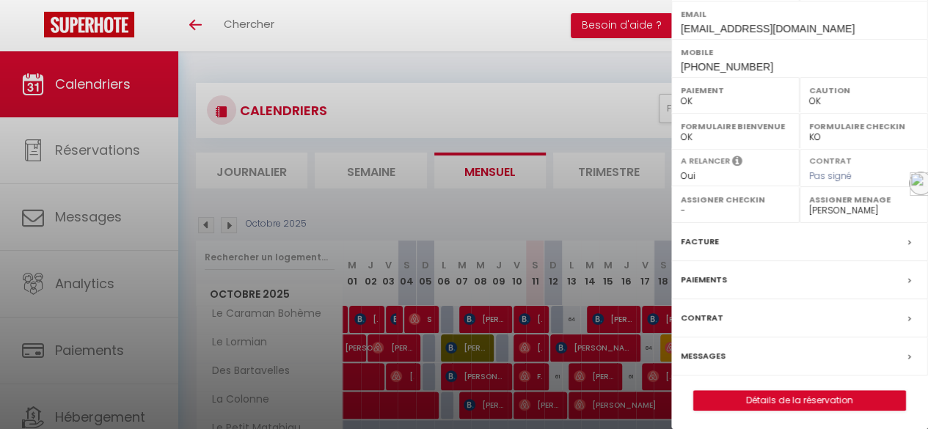
click at [884, 241] on div "Facture" at bounding box center [799, 242] width 257 height 38
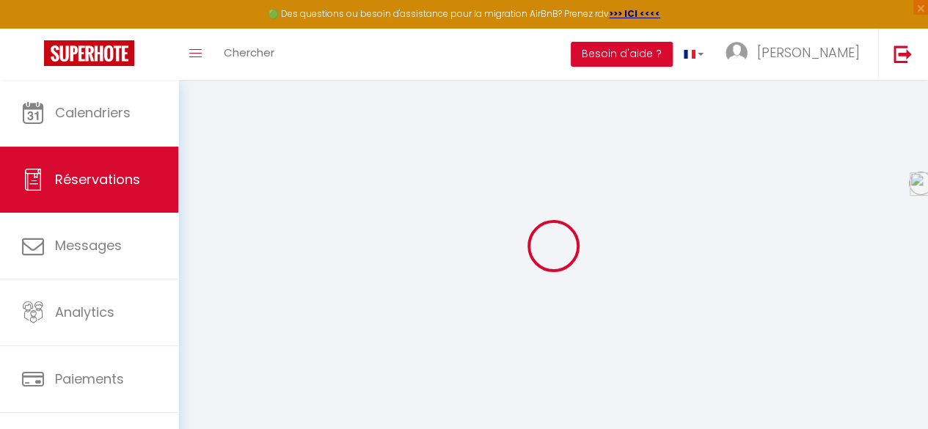
select select
checkbox input "false"
select index
select select
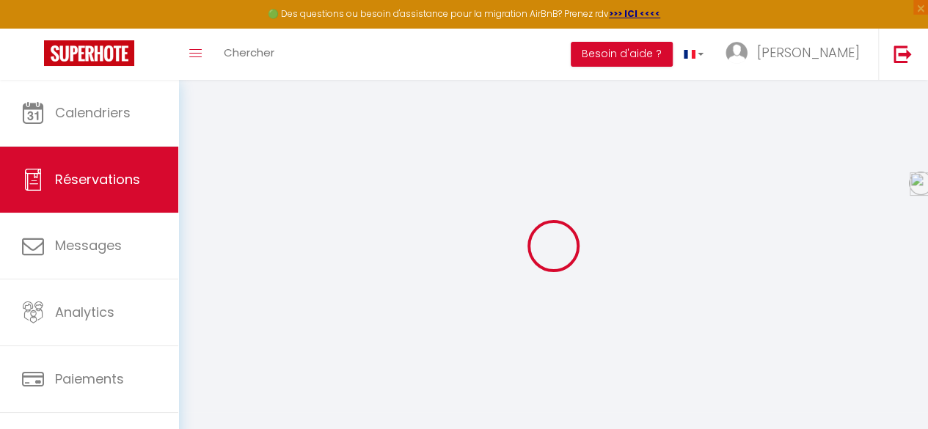
select select
checkbox input "false"
select index
type \?1 "** THIS RESERVATION HAS BEEN PRE-PAID ** This guest has requested a receipt for…"
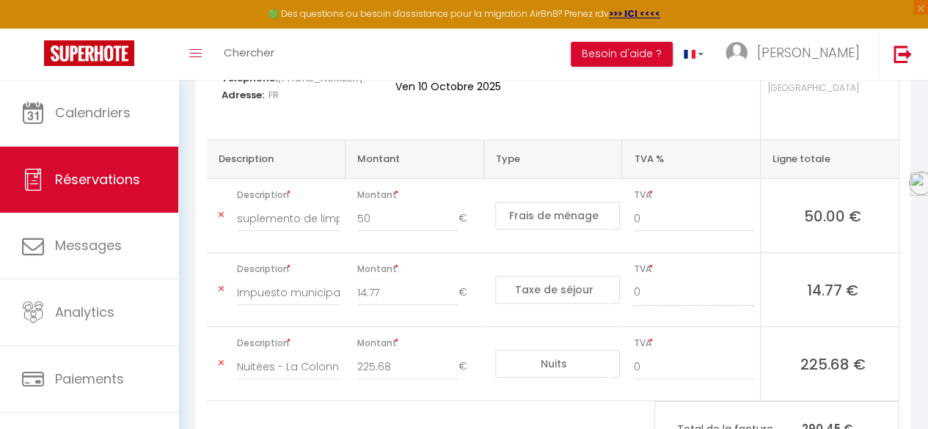
scroll to position [227, 0]
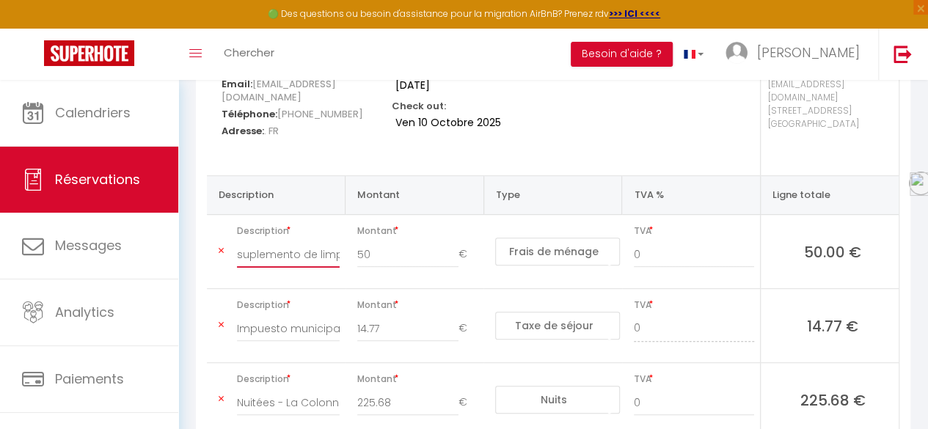
click at [329, 242] on input "suplemento de limpieza" at bounding box center [288, 254] width 103 height 26
click at [547, 238] on select "Nuits Frais de ménage Taxe de séjour Autre Frais de service hôte Frais de paiem…" at bounding box center [557, 252] width 125 height 28
click at [495, 238] on select "Nuits Frais de ménage Taxe de séjour Autre Frais de service hôte Frais de paiem…" at bounding box center [557, 252] width 125 height 28
click at [267, 241] on input "suplemento de limpieza" at bounding box center [288, 254] width 103 height 26
click at [217, 235] on td "Description suplemento de limpieza" at bounding box center [276, 252] width 139 height 74
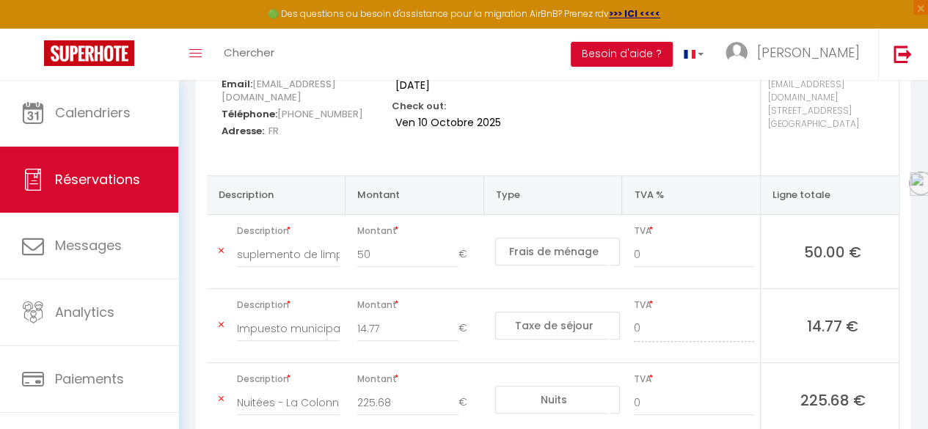
drag, startPoint x: 340, startPoint y: 239, endPoint x: 315, endPoint y: 238, distance: 24.2
click at [257, 243] on div "suplemento de limpieza" at bounding box center [288, 261] width 122 height 41
drag, startPoint x: 335, startPoint y: 241, endPoint x: 202, endPoint y: 243, distance: 132.8
click at [202, 243] on div "Description Montant Type TVA % Ligne totale Description suplemento de limpieza …" at bounding box center [552, 306] width 711 height 262
type input "p"
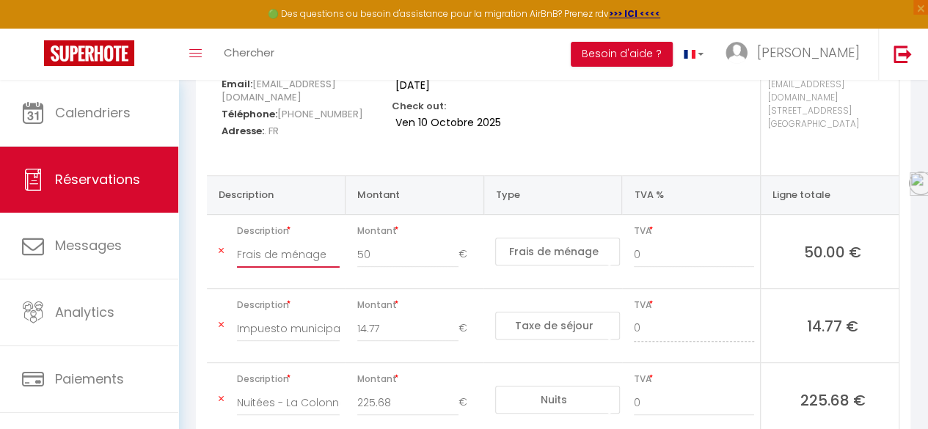
type input "Frais de ménage"
click at [311, 315] on input "Impuesto municipal (7.2%)" at bounding box center [288, 328] width 103 height 26
click at [339, 315] on div "Impuesto municipal (7.2%)" at bounding box center [288, 335] width 122 height 41
drag, startPoint x: 337, startPoint y: 315, endPoint x: 220, endPoint y: 309, distance: 117.5
click at [220, 309] on td "Description Impuesto municipal (7.2%)" at bounding box center [276, 326] width 139 height 74
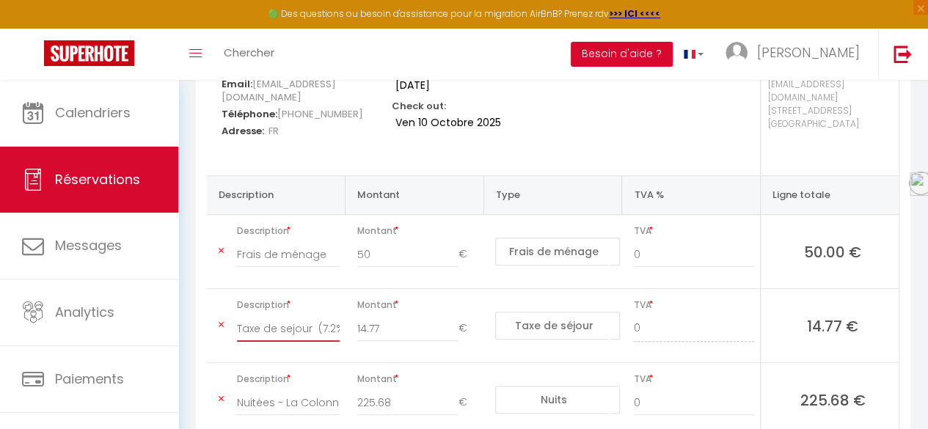
click at [300, 315] on input "Taxe de sejour (7.2%)" at bounding box center [288, 328] width 103 height 26
drag, startPoint x: 309, startPoint y: 312, endPoint x: 287, endPoint y: 310, distance: 22.0
click at [287, 315] on input "Taxe de sejour (7.2%)" at bounding box center [288, 328] width 103 height 26
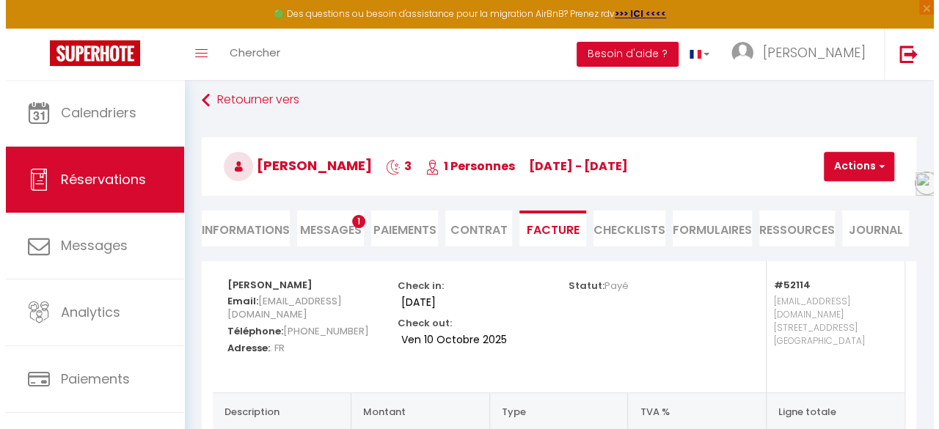
scroll to position [8, 0]
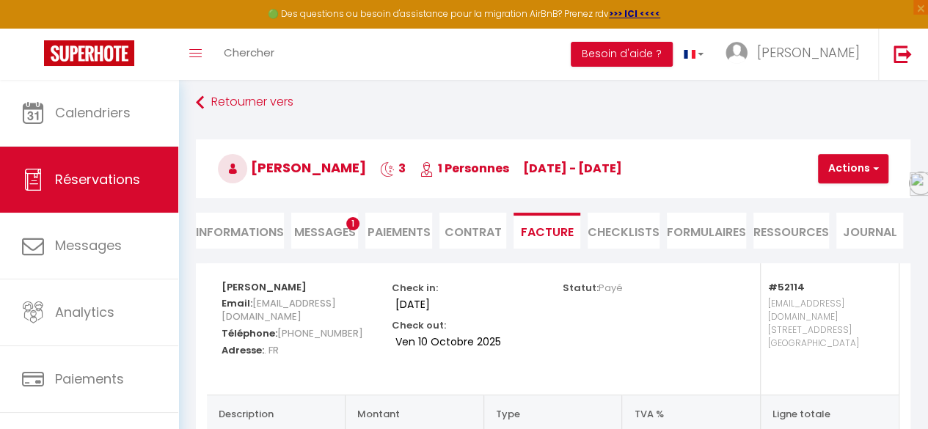
type input "Taxe de séjour (7.2%)"
click at [859, 166] on button "Actions" at bounding box center [853, 168] width 70 height 29
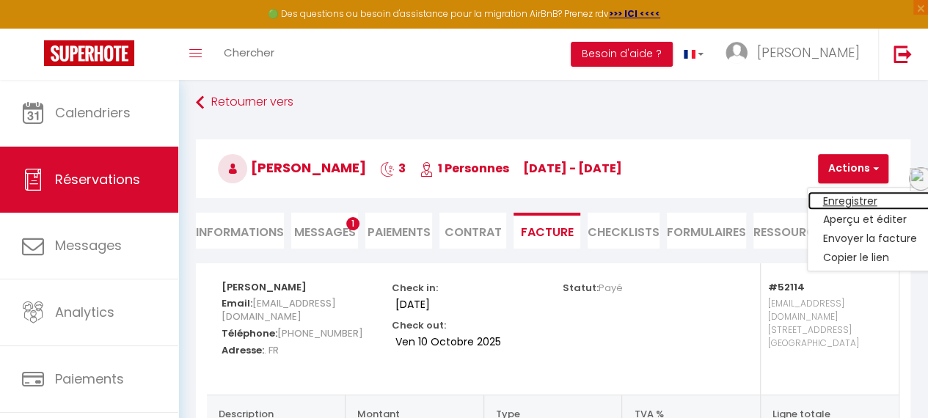
click at [860, 194] on link "Enregistrer" at bounding box center [868, 200] width 123 height 19
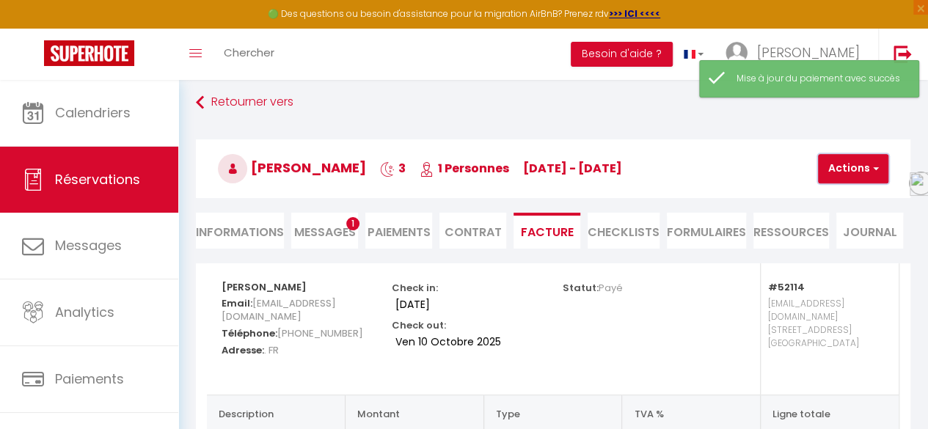
click at [864, 178] on button "Actions" at bounding box center [853, 168] width 70 height 29
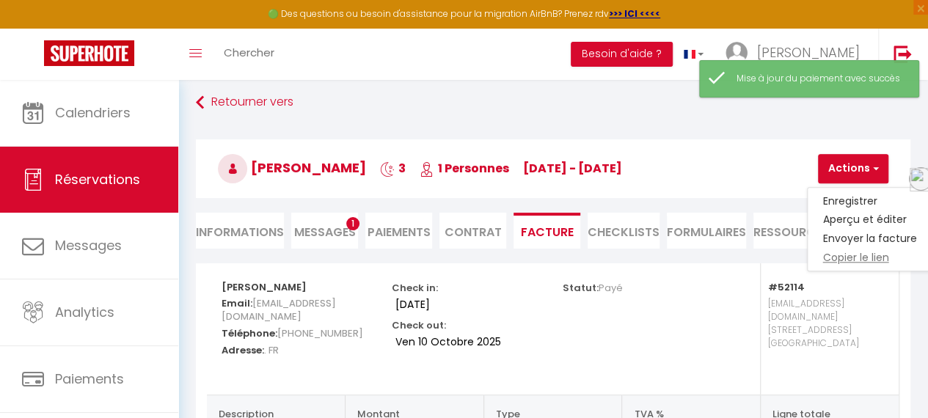
click at [862, 255] on link "Copier le lien" at bounding box center [868, 258] width 123 height 19
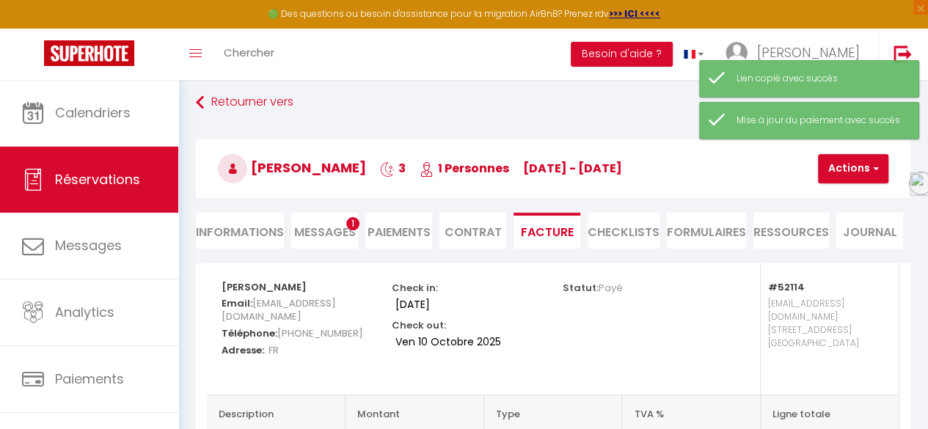
type input "Frais de ménage"
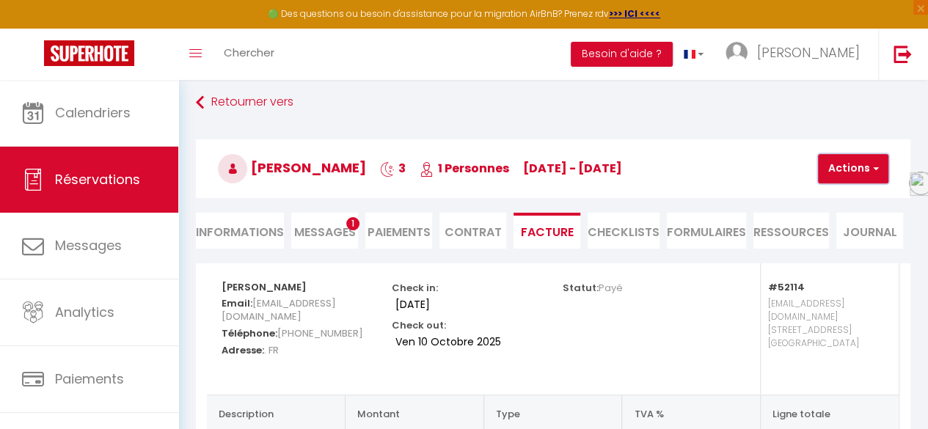
click at [876, 169] on span "button" at bounding box center [873, 168] width 9 height 13
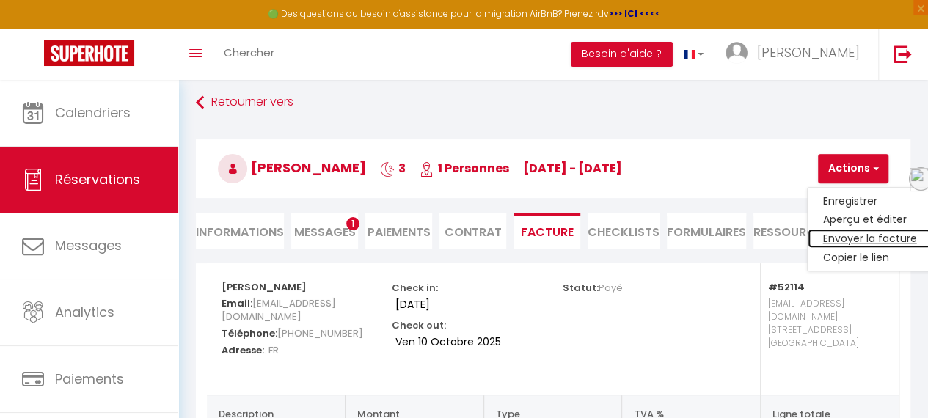
click at [853, 241] on link "Envoyer la facture" at bounding box center [868, 239] width 123 height 19
type input "eterri.290223@guest.booking.com"
select select "fr"
type input "Votre facture 6285285 - La Colonne"
type textarea "Bonjour, Voici le lien pour télécharger votre facture : https://superhote.com/a…"
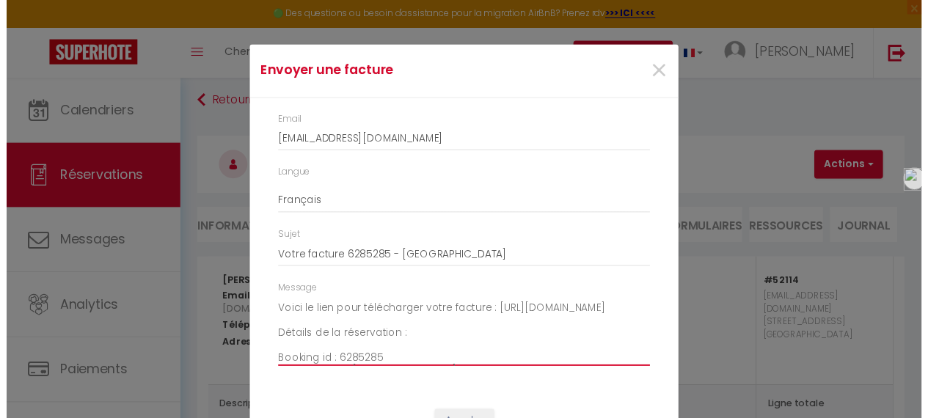
scroll to position [0, 0]
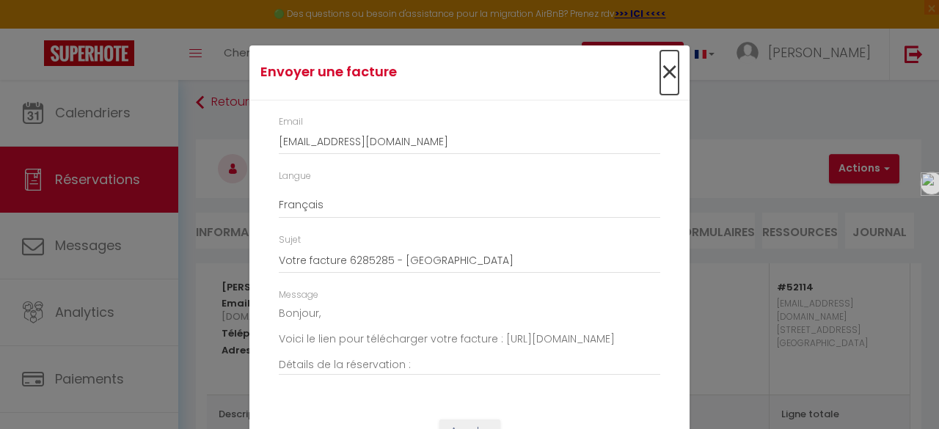
click at [667, 70] on span "×" at bounding box center [669, 73] width 18 height 44
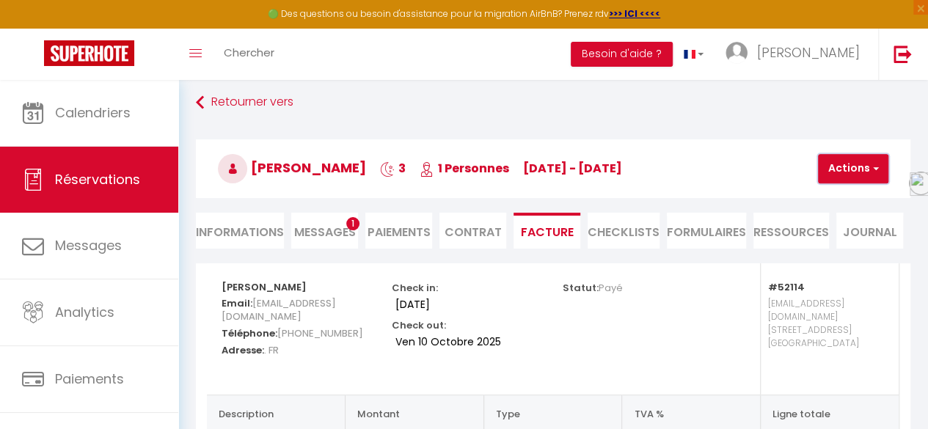
click at [866, 159] on button "Actions" at bounding box center [853, 168] width 70 height 29
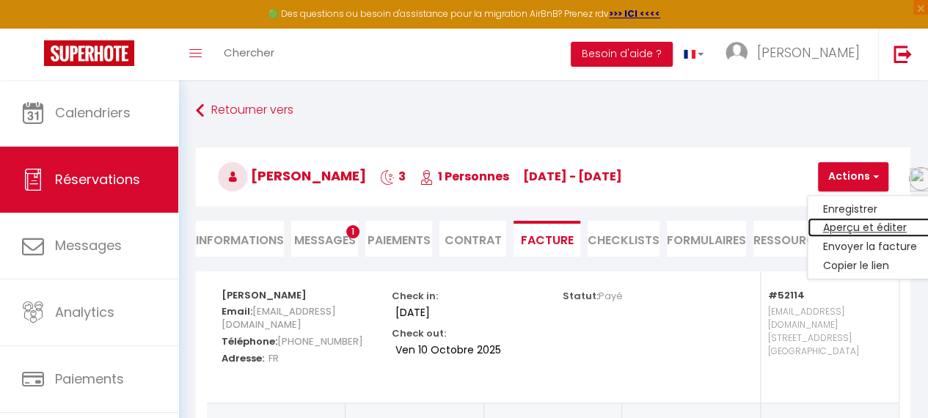
click at [847, 229] on link "Aperçu et éditer" at bounding box center [868, 228] width 123 height 19
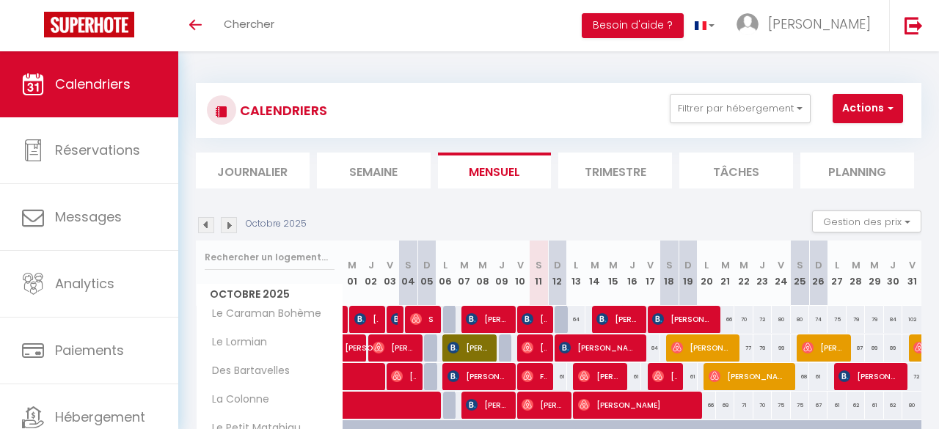
select select
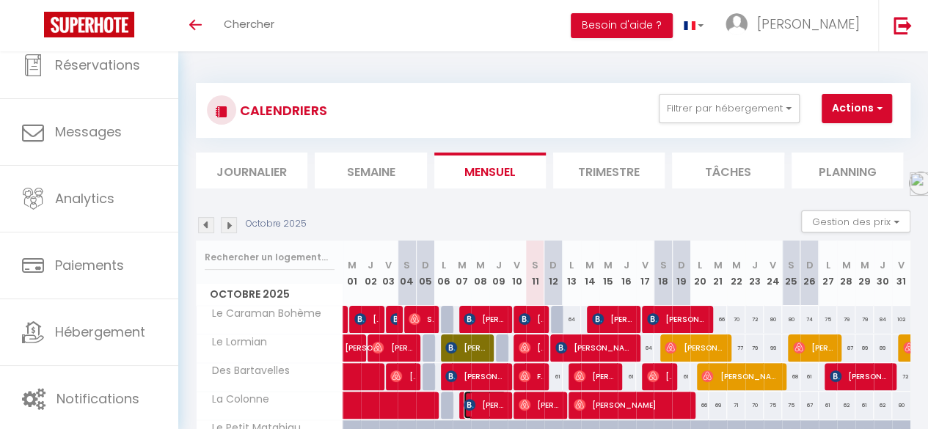
click at [468, 404] on img at bounding box center [469, 405] width 12 height 12
select select "OK"
select select "1"
select select "0"
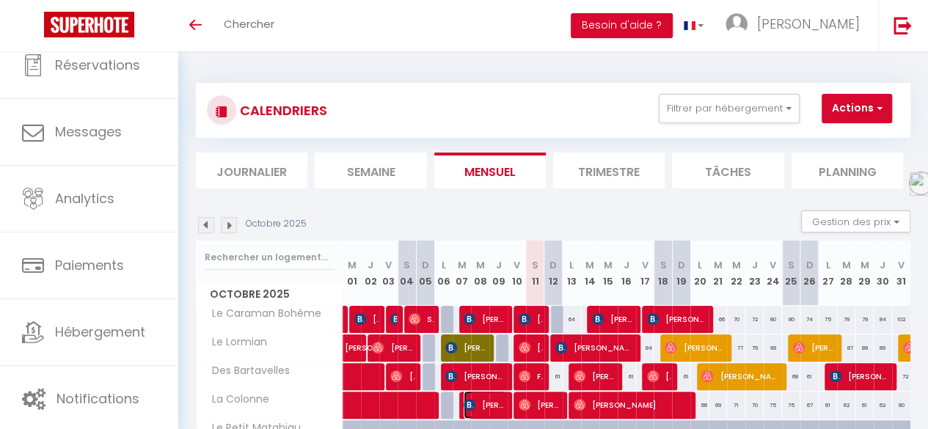
select select "1"
select select
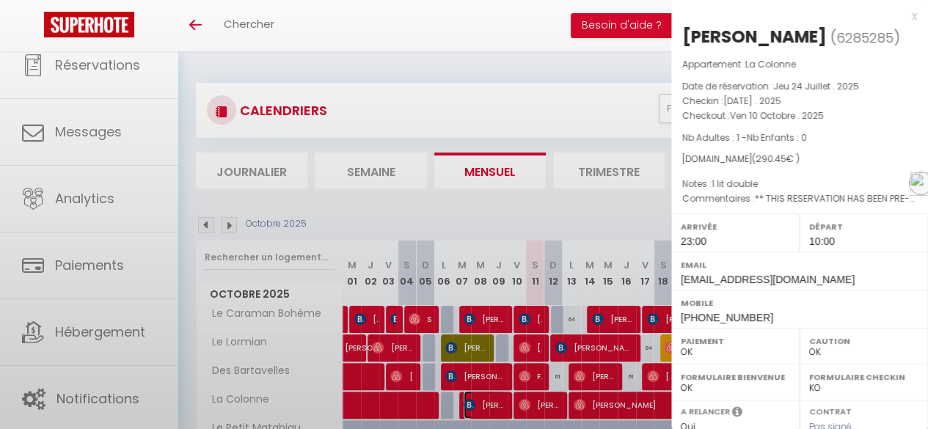
select select "11390"
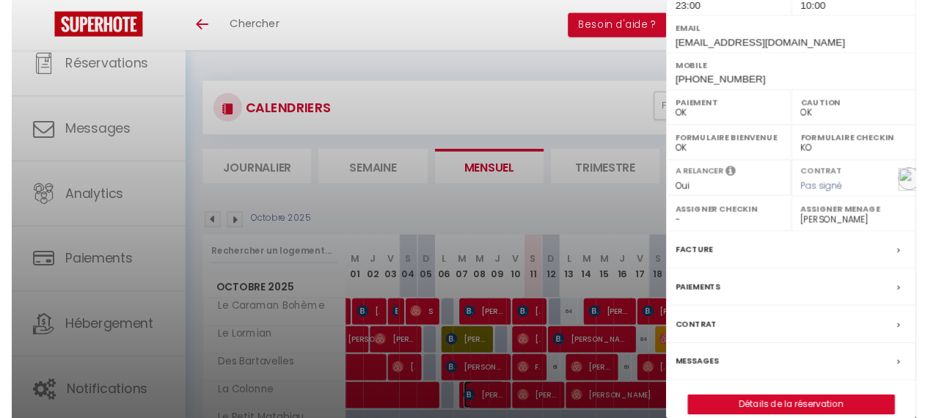
scroll to position [251, 0]
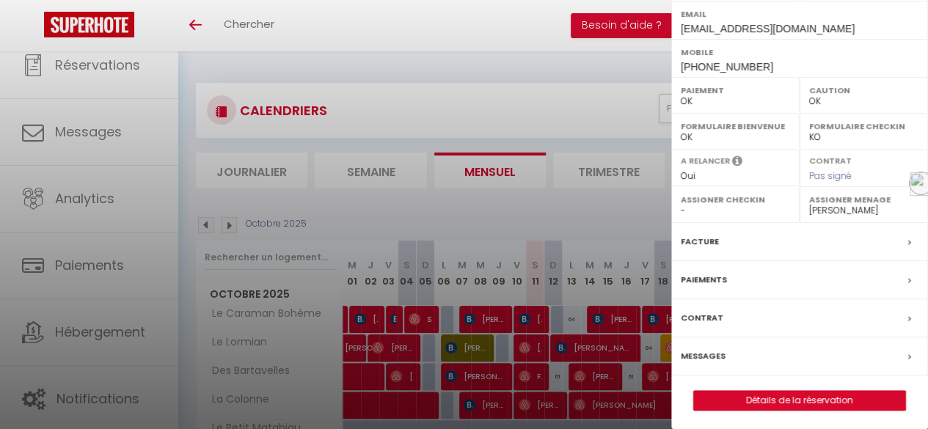
click at [707, 238] on label "Facture" at bounding box center [700, 241] width 38 height 15
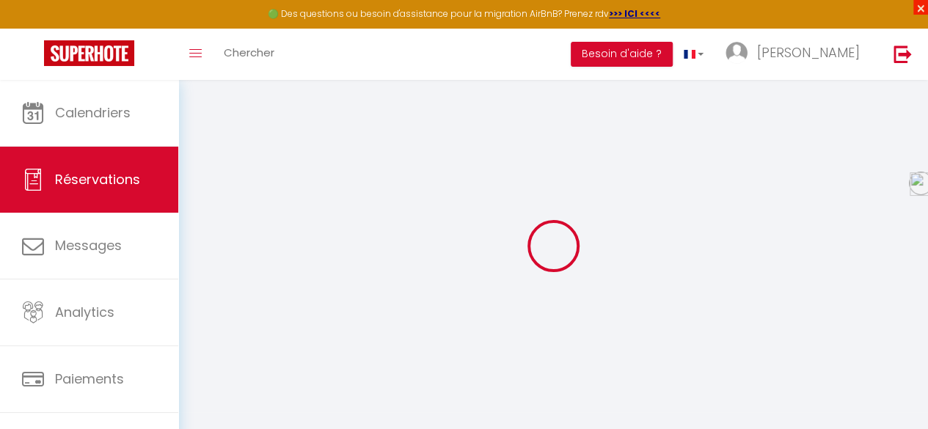
click at [921, 7] on span "×" at bounding box center [920, 7] width 15 height 15
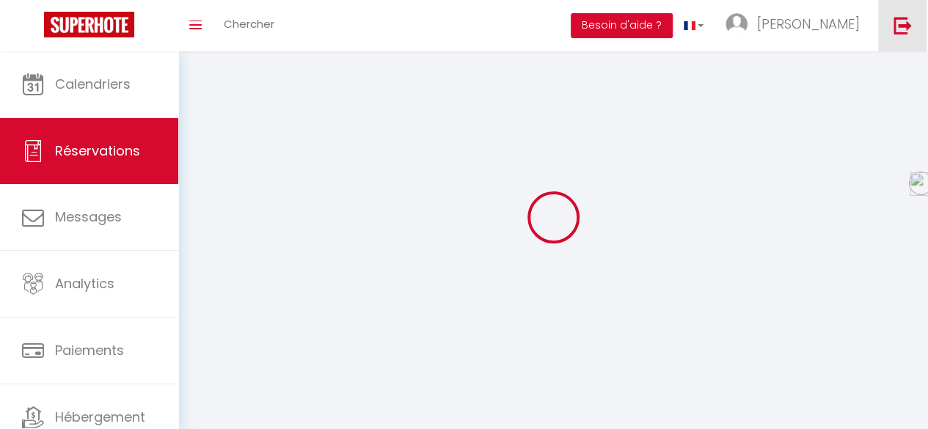
select select "cleaning"
select select "taxes"
select select
checkbox input "false"
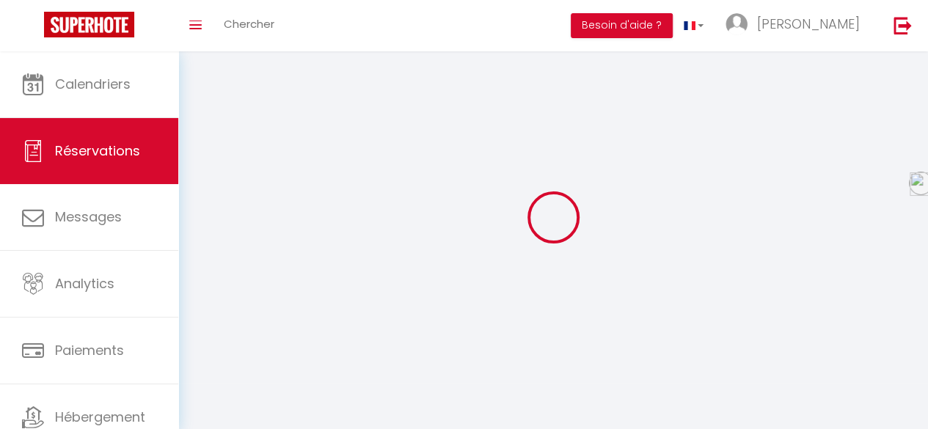
select index
select select
checkbox input "false"
select index
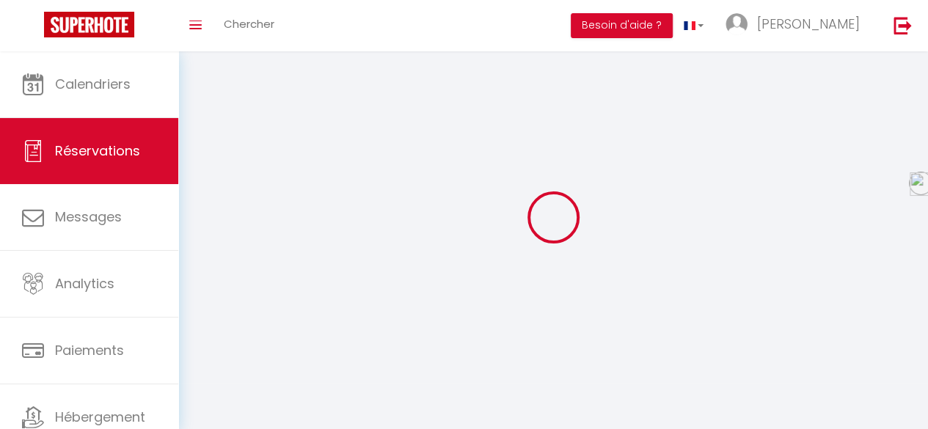
type \?1 "** THIS RESERVATION HAS BEEN PRE-PAID ** This guest has requested a receipt for…"
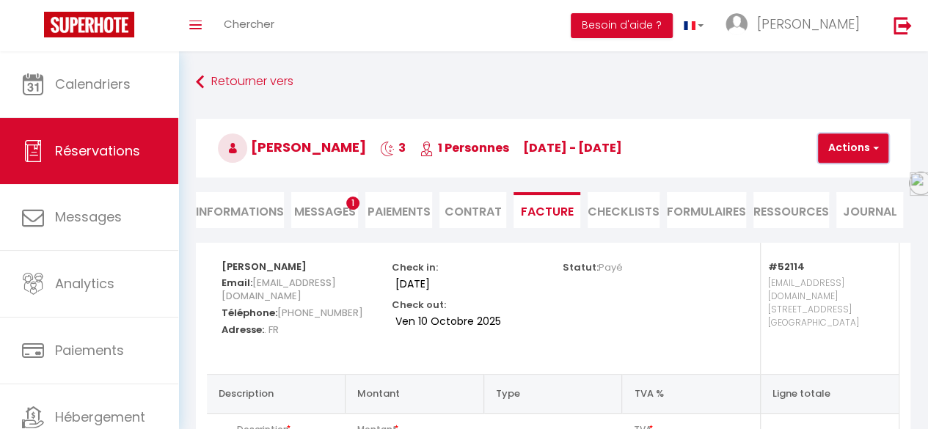
click at [862, 149] on button "Actions" at bounding box center [853, 147] width 70 height 29
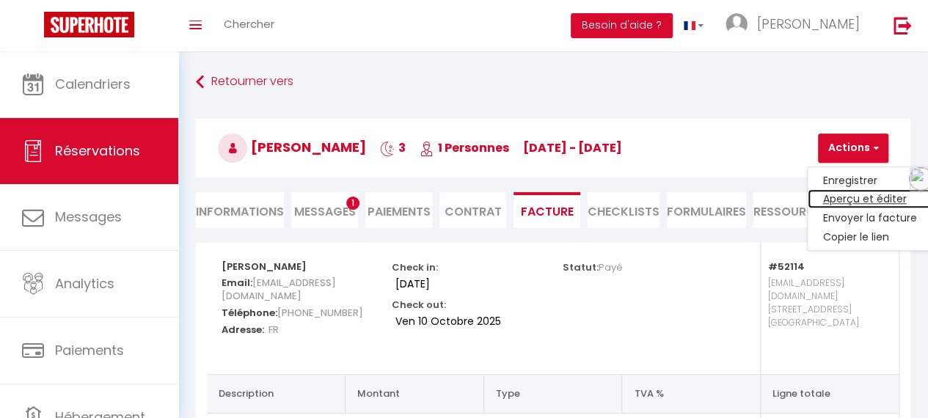
click at [883, 200] on link "Aperçu et éditer" at bounding box center [868, 199] width 123 height 19
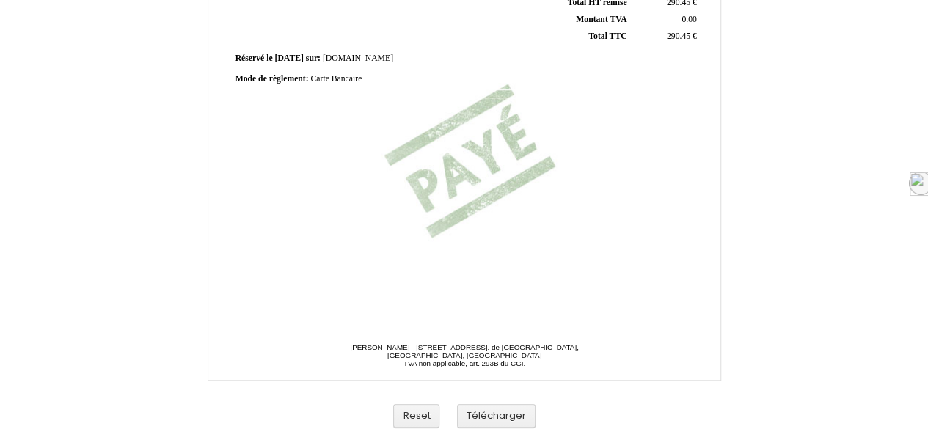
scroll to position [455, 0]
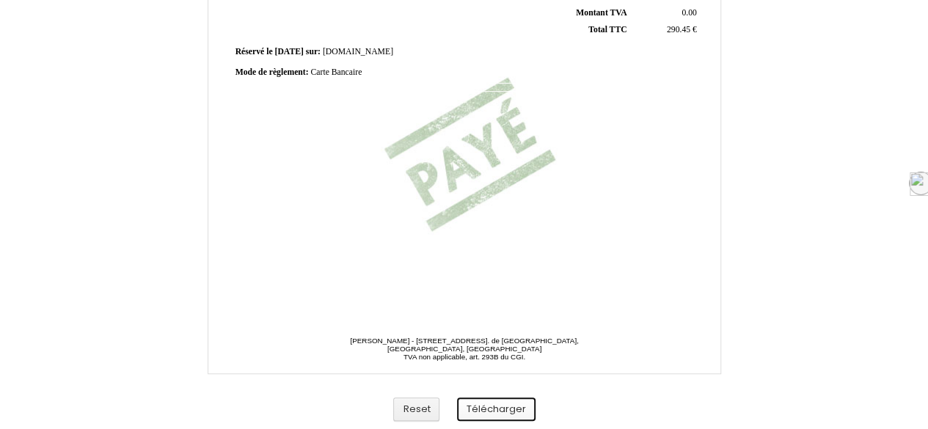
click at [477, 408] on button "Télécharger" at bounding box center [496, 409] width 78 height 24
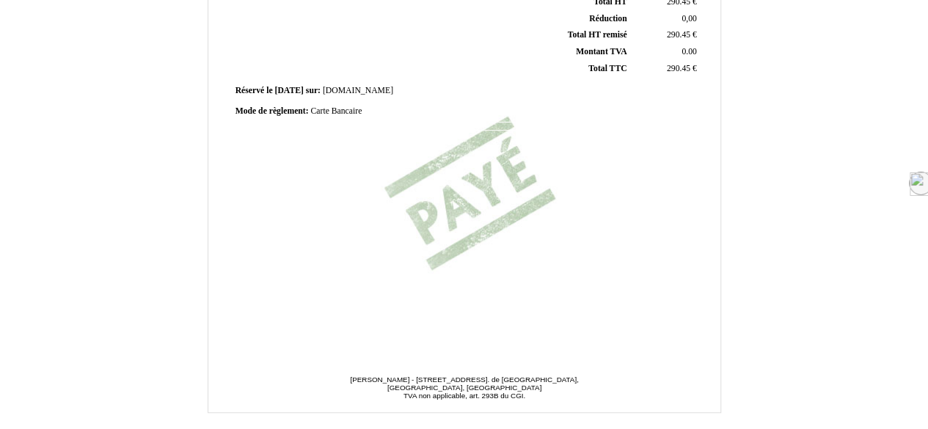
scroll to position [455, 0]
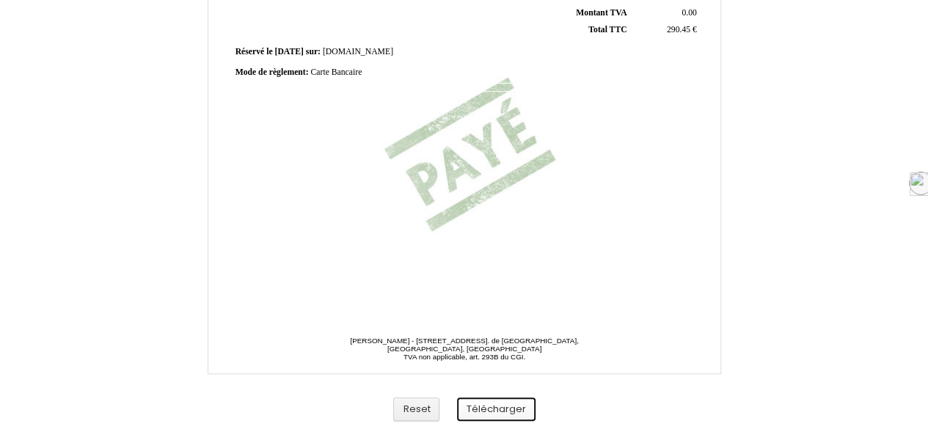
click at [489, 414] on button "Télécharger" at bounding box center [496, 409] width 78 height 24
